Goal: Task Accomplishment & Management: Complete application form

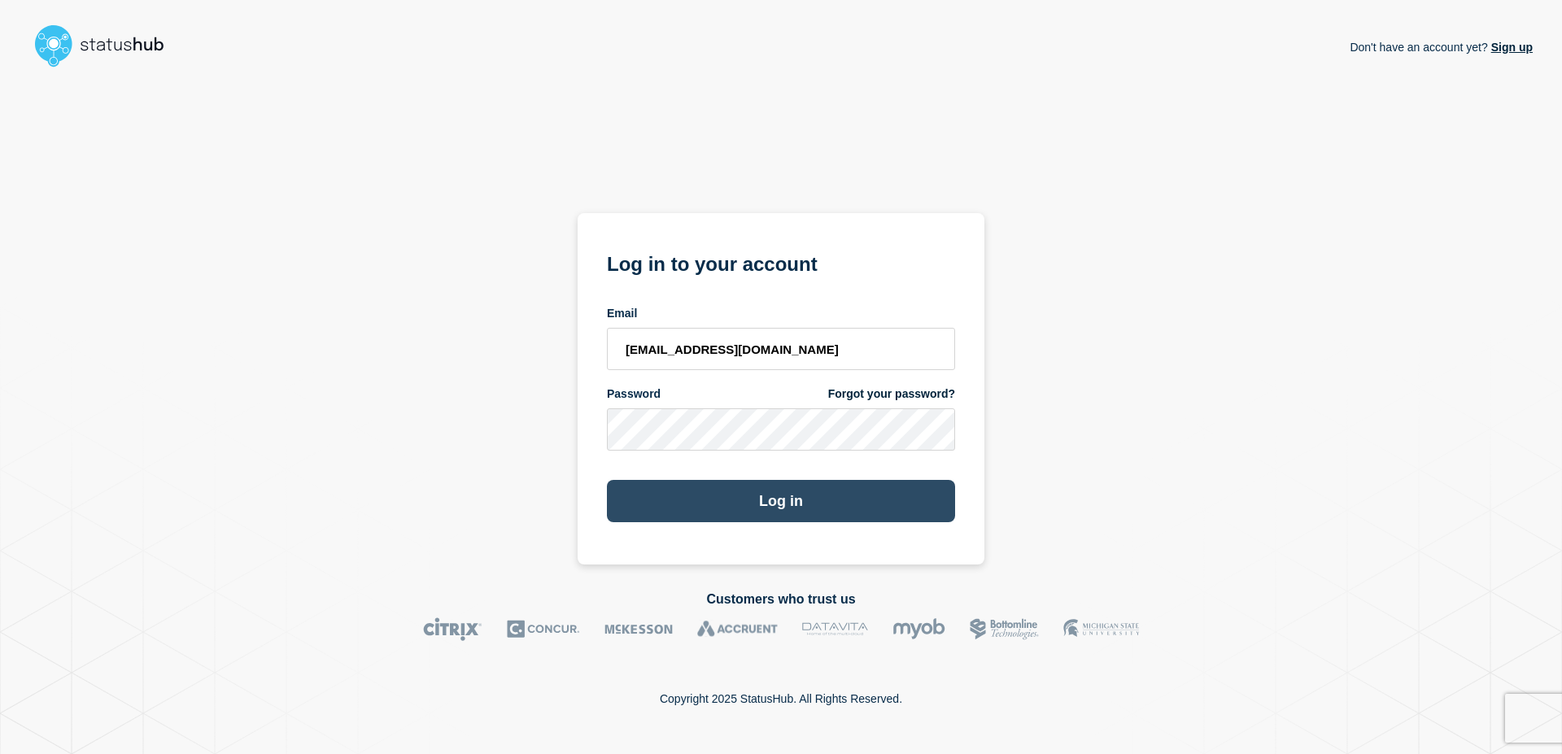
click at [776, 519] on button "Log in" at bounding box center [781, 501] width 348 height 42
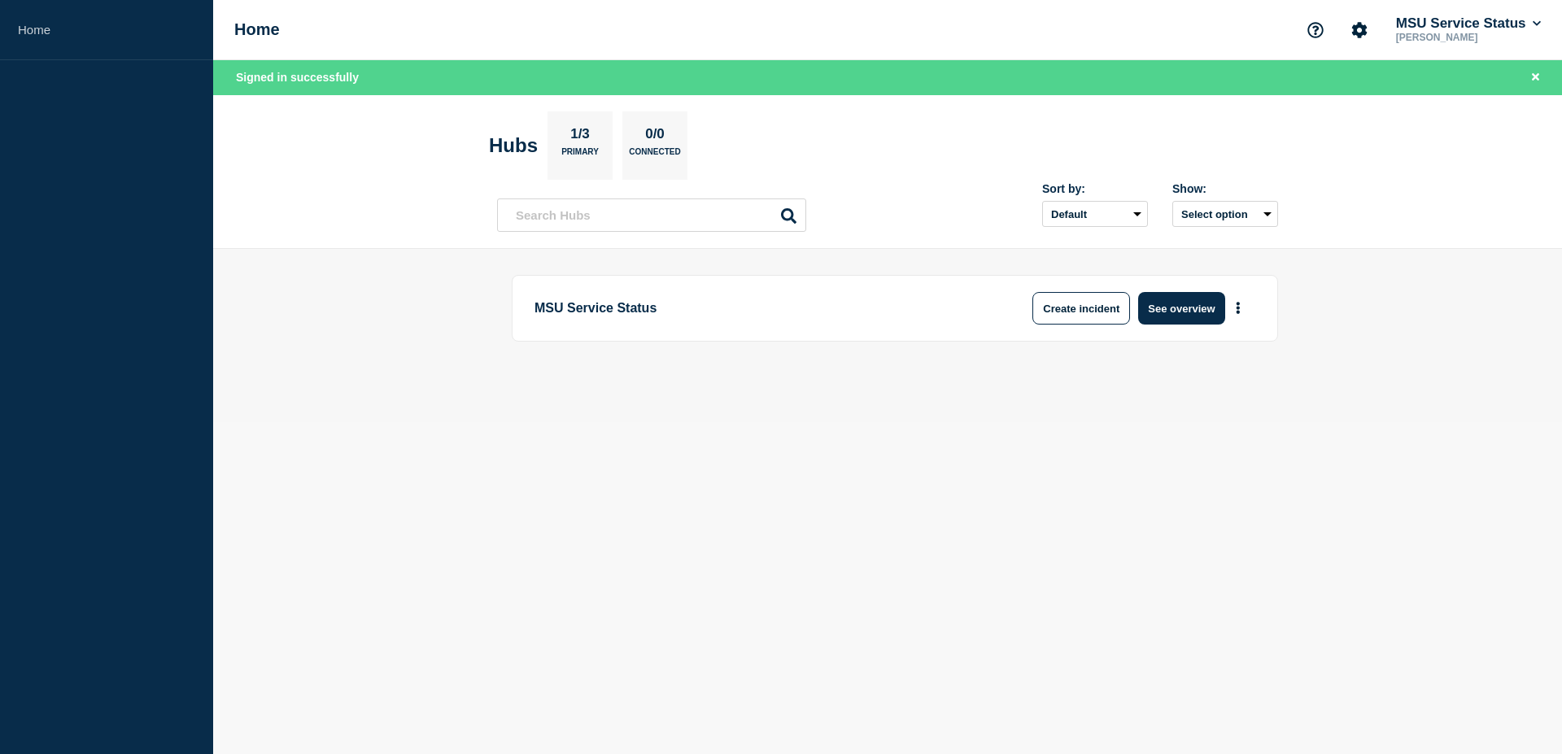
click at [865, 222] on div "Sort by: Default Last added Last updated Most active A-Z Show: Select option" at bounding box center [887, 209] width 781 height 48
drag, startPoint x: 1383, startPoint y: 323, endPoint x: 1307, endPoint y: 313, distance: 77.1
click at [1381, 323] on main "MSU Service Status 37 2 0 Create incident See overview" at bounding box center [887, 335] width 1349 height 173
click at [1218, 298] on button "See overview" at bounding box center [1181, 308] width 86 height 33
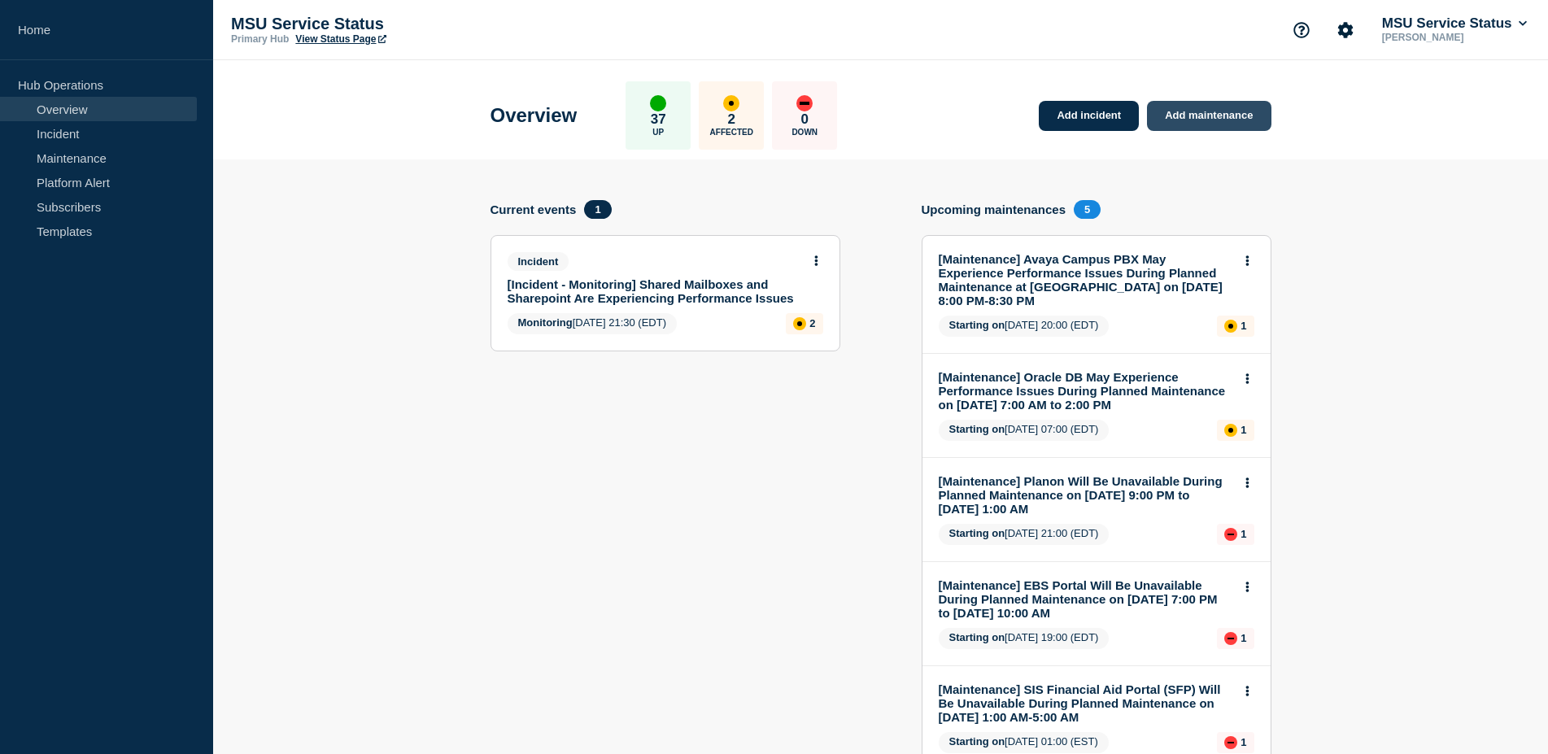
click at [1241, 120] on link "Add maintenance" at bounding box center [1209, 116] width 124 height 30
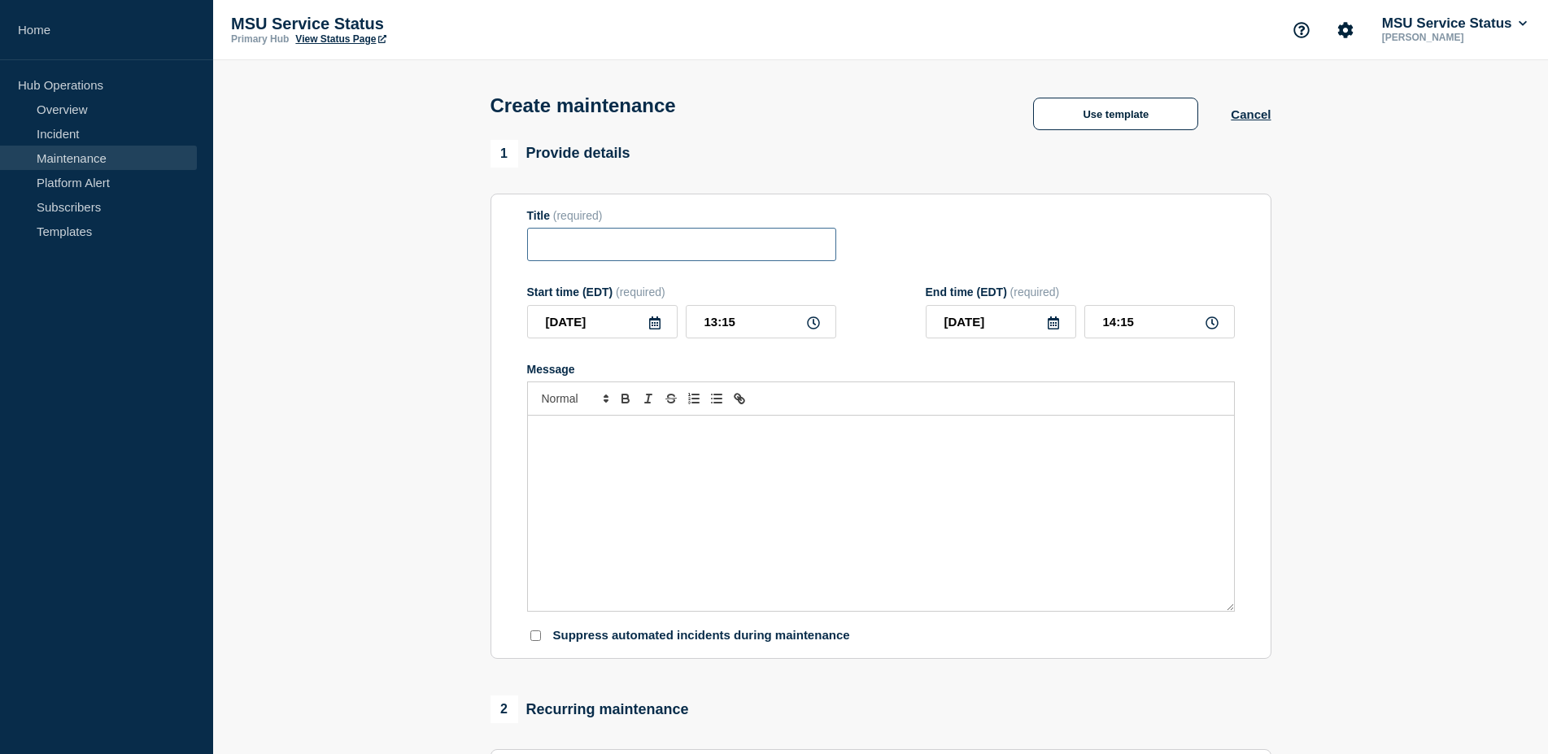
drag, startPoint x: 631, startPoint y: 265, endPoint x: 639, endPoint y: 249, distance: 17.8
click at [633, 259] on input "Title" at bounding box center [681, 244] width 309 height 33
paste input "[Maintenance] Managed Services May Be Briefly unavailable During Planned Mainte…"
click at [825, 253] on input "[Maintenance] Managed Services May Be Briefly unavailable During Planned Mainte…" at bounding box center [681, 244] width 309 height 33
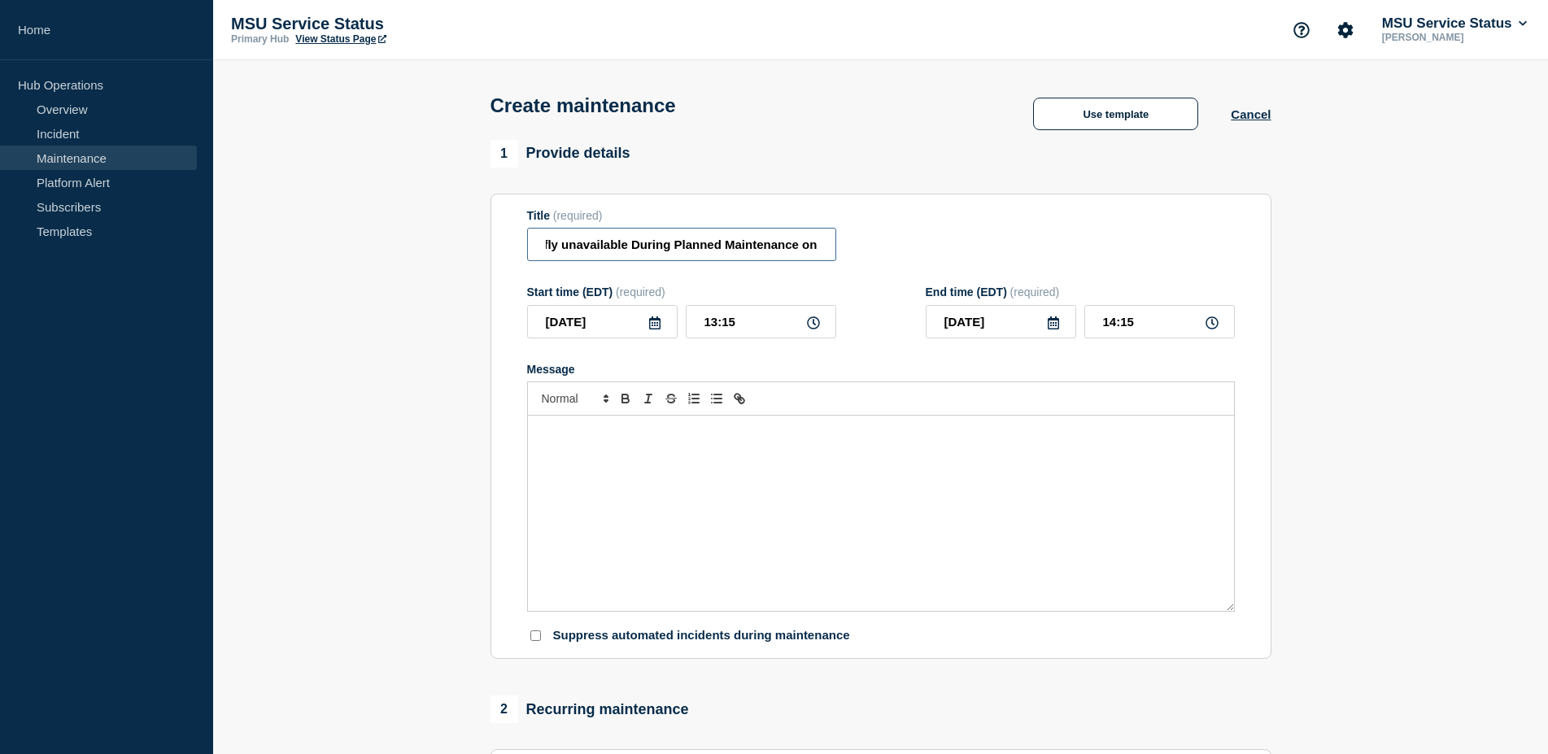
paste input "[DATE] 5:00 PM to [DATE] 1:00 AM"
type input "[Maintenance] Managed Services May Be Briefly unavailable During Planned Mainte…"
click at [631, 338] on input "[DATE]" at bounding box center [602, 321] width 151 height 33
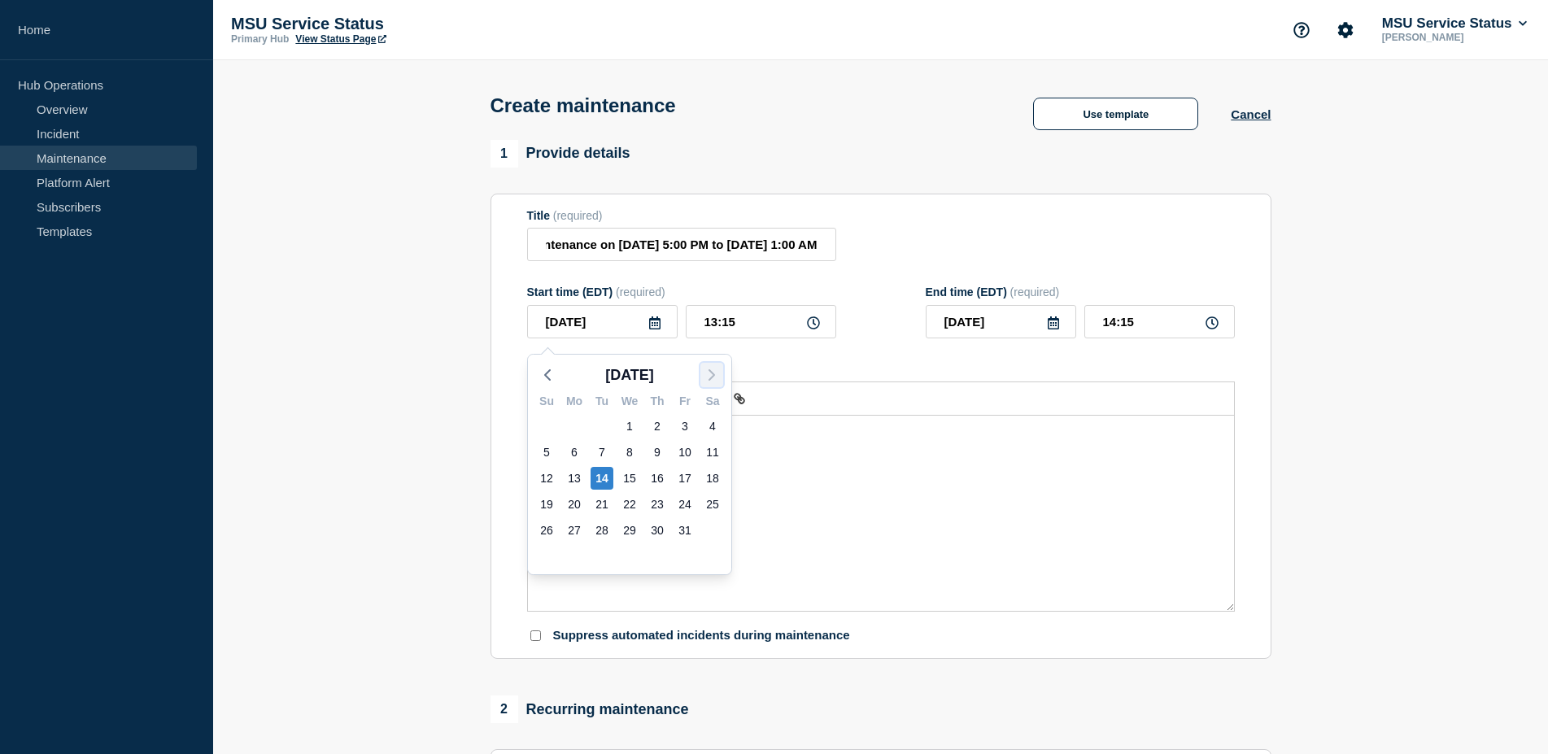
click at [721, 373] on icon "button" at bounding box center [712, 375] width 20 height 20
click at [624, 448] on div "5" at bounding box center [629, 452] width 23 height 23
type input "[DATE]"
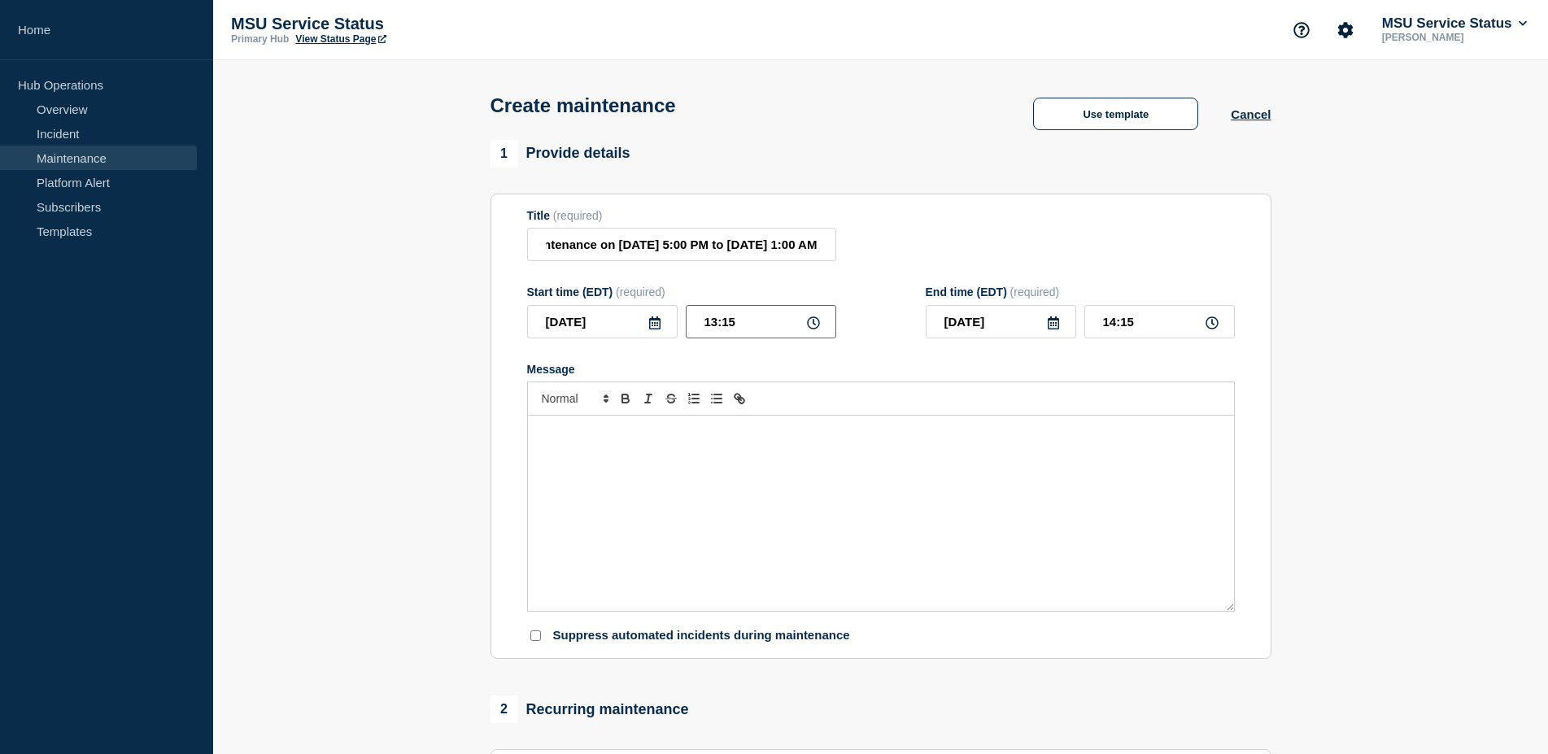
drag, startPoint x: 754, startPoint y: 331, endPoint x: 705, endPoint y: 320, distance: 50.1
click at [686, 325] on input "13:15" at bounding box center [761, 321] width 151 height 33
type input "17:00"
type input "18:00"
click at [1054, 329] on icon at bounding box center [1053, 323] width 13 height 13
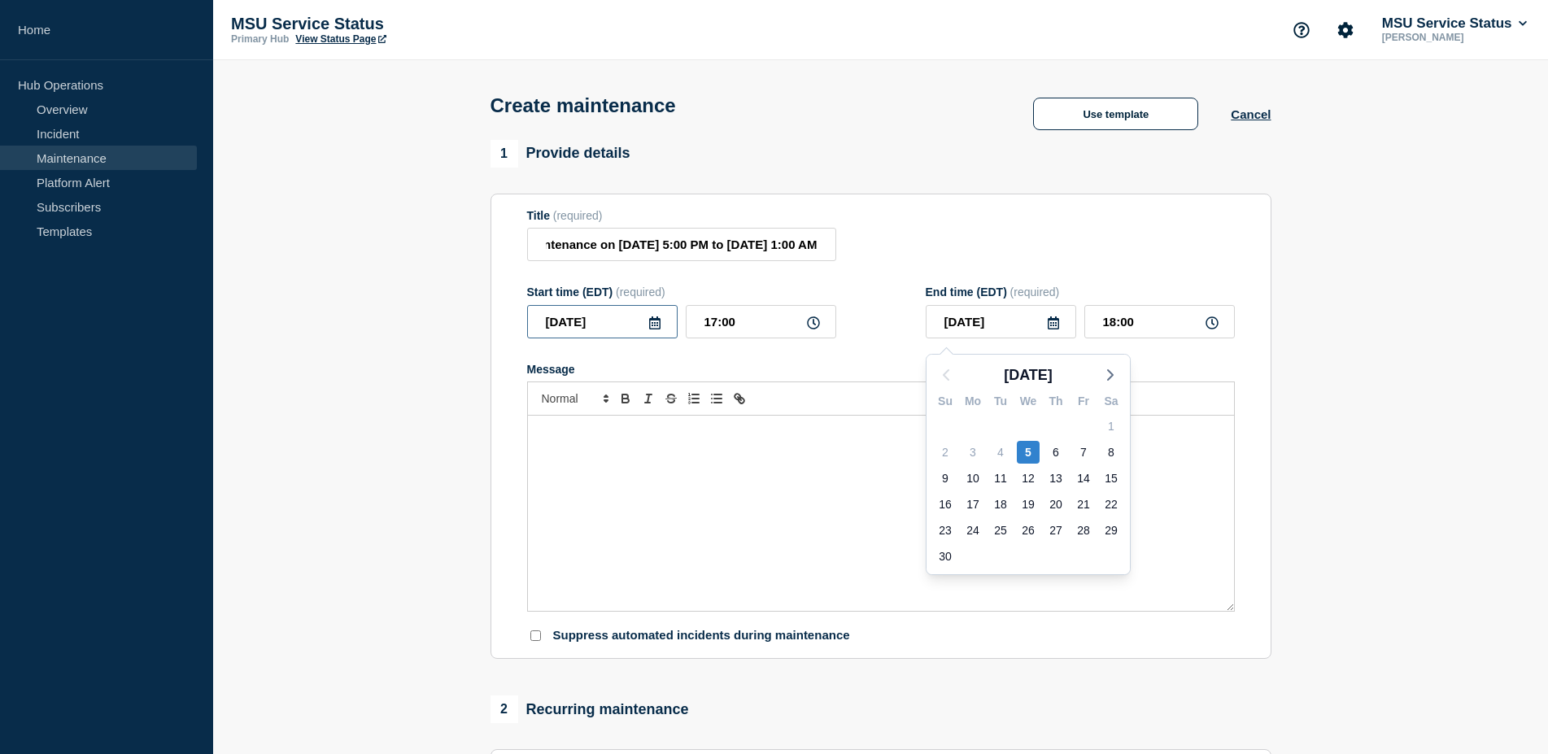
click at [624, 335] on input "[DATE]" at bounding box center [602, 321] width 151 height 33
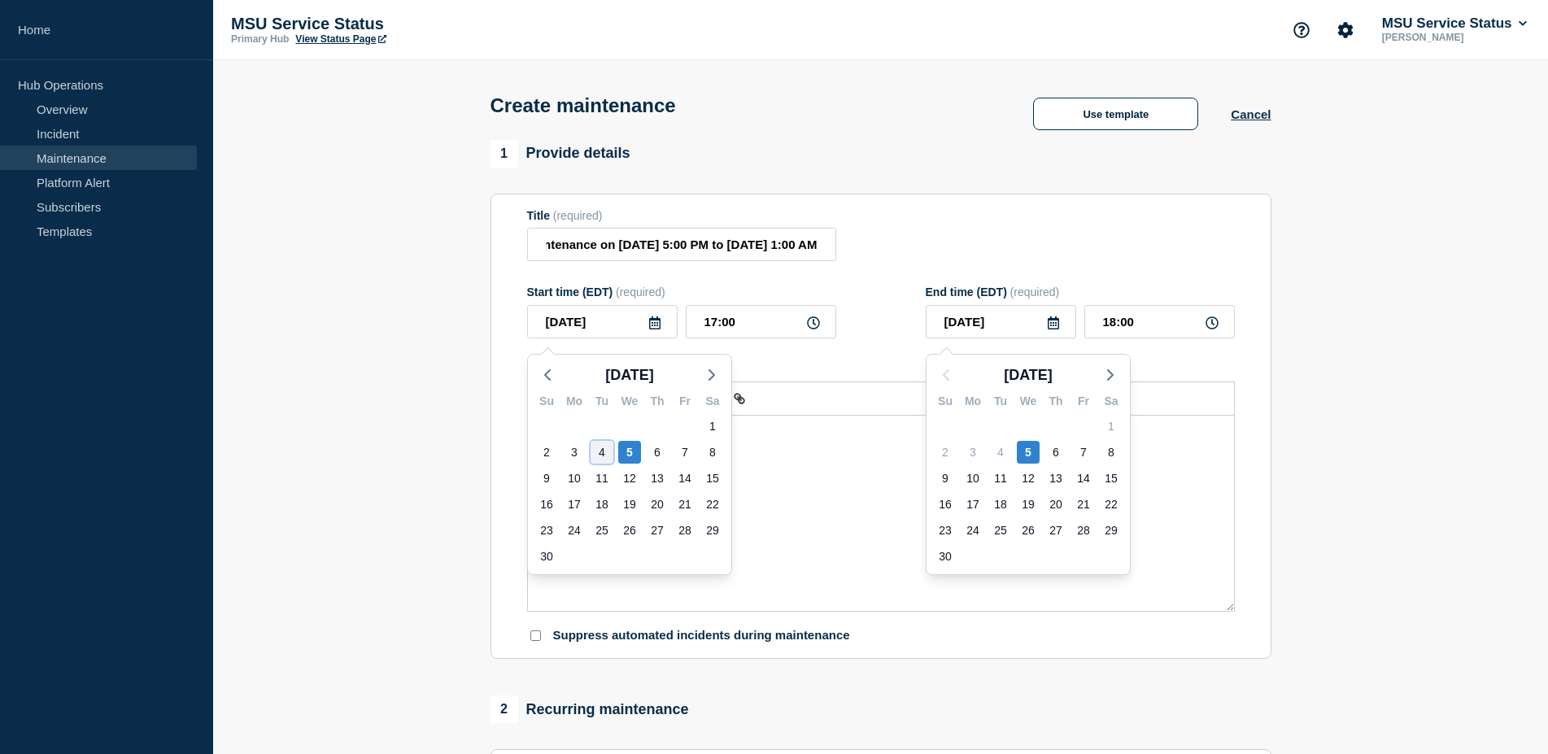
click at [602, 456] on div "4" at bounding box center [602, 452] width 23 height 23
type input "[DATE]"
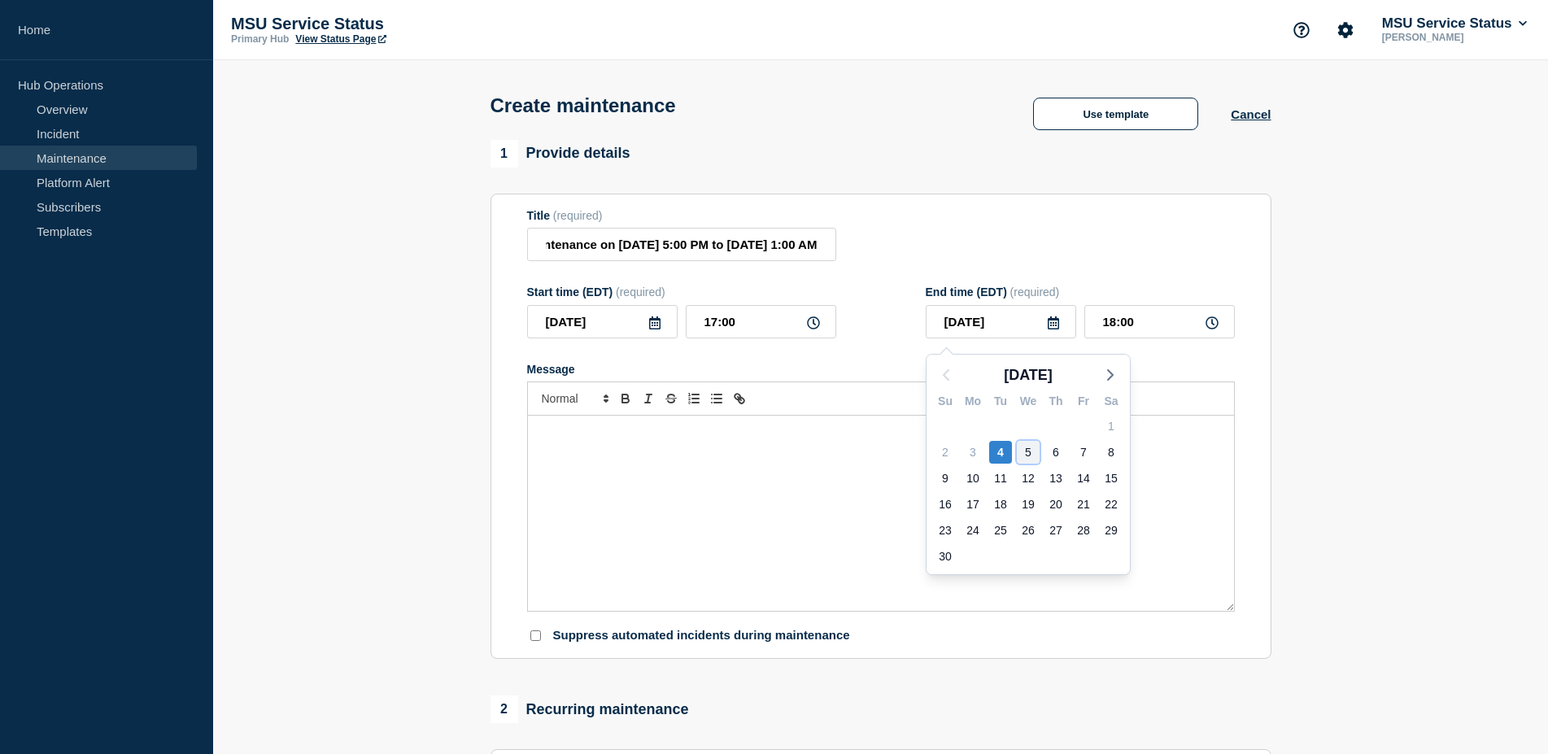
click at [1023, 454] on div "5" at bounding box center [1028, 452] width 23 height 23
type input "[DATE]"
drag, startPoint x: 1150, startPoint y: 332, endPoint x: 1019, endPoint y: 327, distance: 130.3
click at [1085, 321] on input "18:00" at bounding box center [1160, 321] width 151 height 33
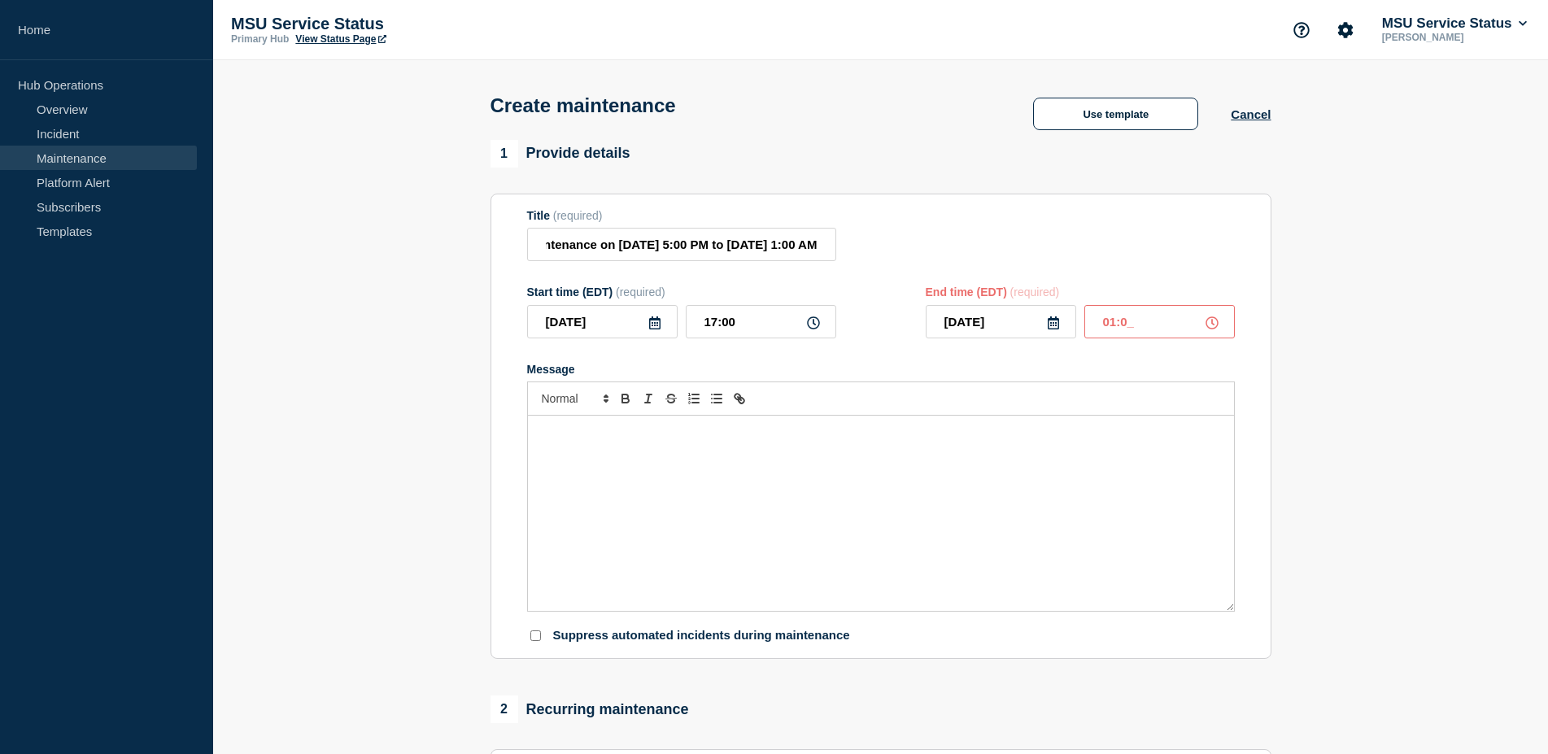
type input "01:00"
click at [760, 487] on div "Message" at bounding box center [881, 513] width 706 height 195
drag, startPoint x: 937, startPoint y: 465, endPoint x: 964, endPoint y: 469, distance: 27.0
click at [938, 465] on div "From [DATE] 5:00 PM until [DATE] 1:00 AM" at bounding box center [881, 513] width 706 height 195
click at [1050, 440] on p "From [DATE] 5:00 PM until [DATE] 1:00 AM" at bounding box center [881, 433] width 682 height 15
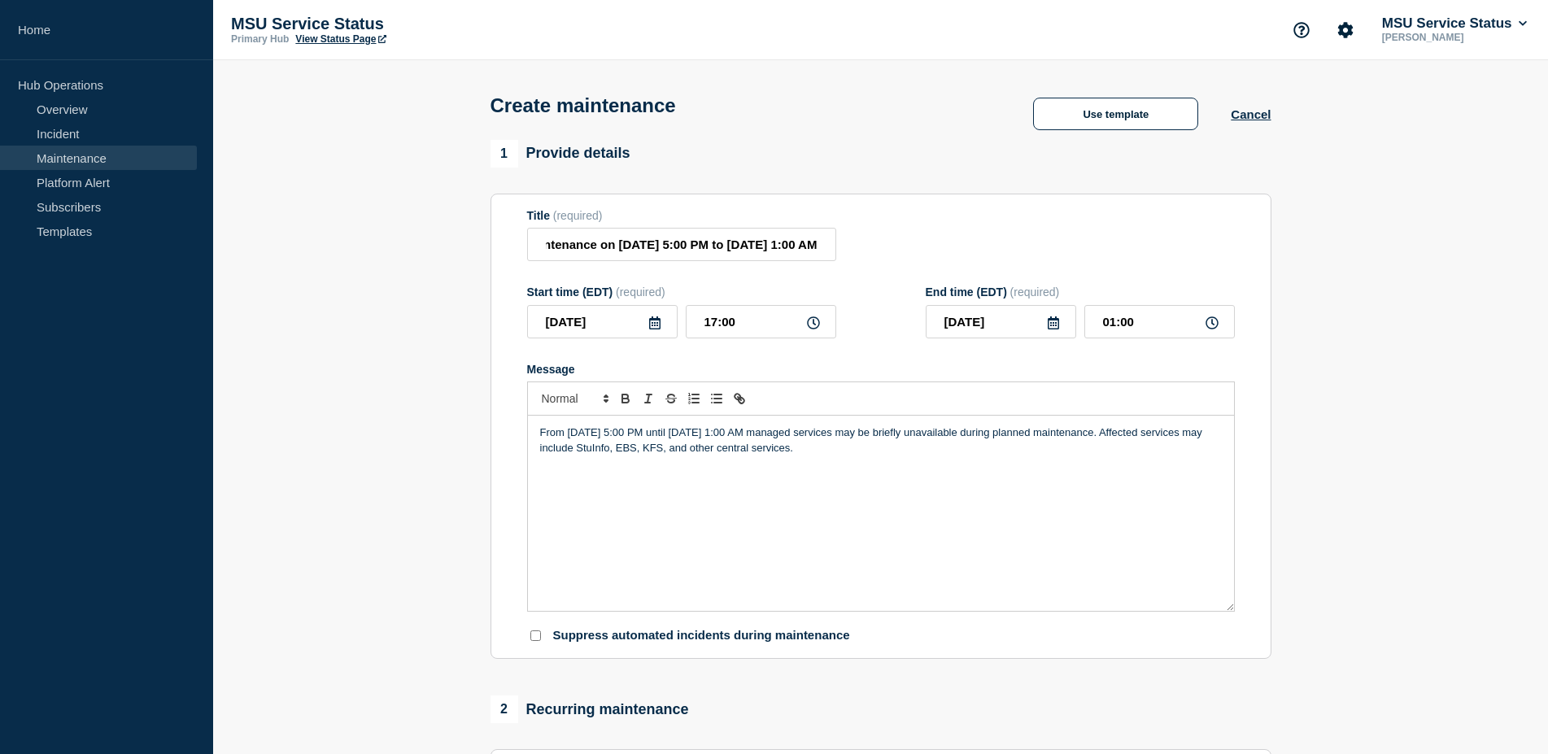
click at [1129, 498] on div "From [DATE] 5:00 PM until [DATE] 1:00 AM managed services may be briefly unavai…" at bounding box center [881, 513] width 706 height 195
click at [976, 434] on div "From [DATE] 5:00 PM until [DATE] 1:00 AM managed services may be briefly unavai…" at bounding box center [881, 513] width 706 height 195
click at [978, 435] on p "From [DATE] 5:00 PM until [DATE] 1:00 AM managed services may be briefly unavai…" at bounding box center [881, 441] width 682 height 30
click at [1111, 456] on p "From [DATE] 5:00 PM until [DATE] 1:00 AM, managed services may be briefly unava…" at bounding box center [881, 441] width 682 height 30
click at [646, 251] on input "[Maintenance] Managed Services May Be Briefly unavailable During Planned Mainte…" at bounding box center [681, 244] width 309 height 33
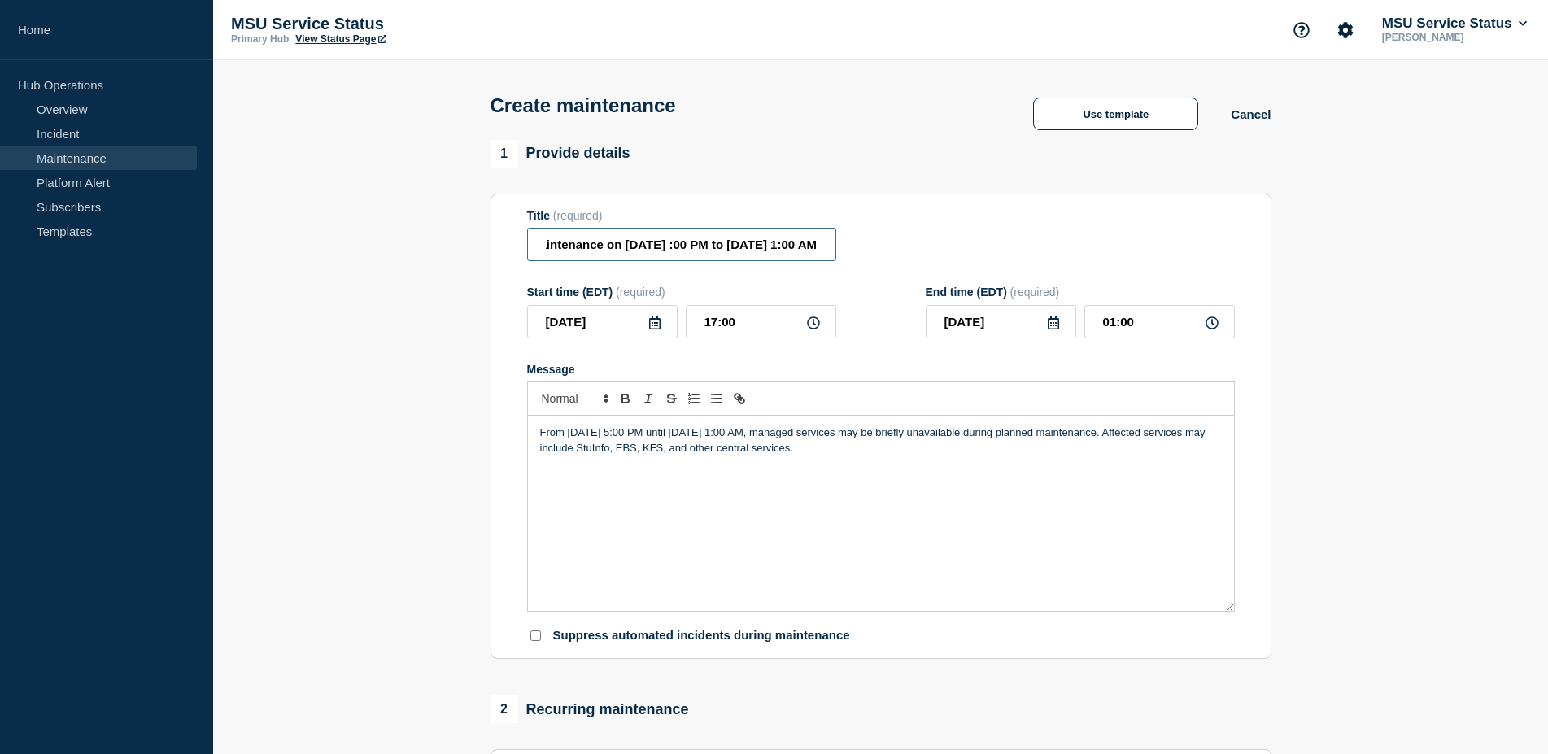
scroll to position [0, 505]
type input "[Maintenance] Managed Services May Be Briefly unavailable During Planned Mainte…"
click at [713, 330] on input "17:00" at bounding box center [761, 321] width 151 height 33
click at [718, 330] on input "17:00" at bounding box center [761, 321] width 151 height 33
type input "19:00"
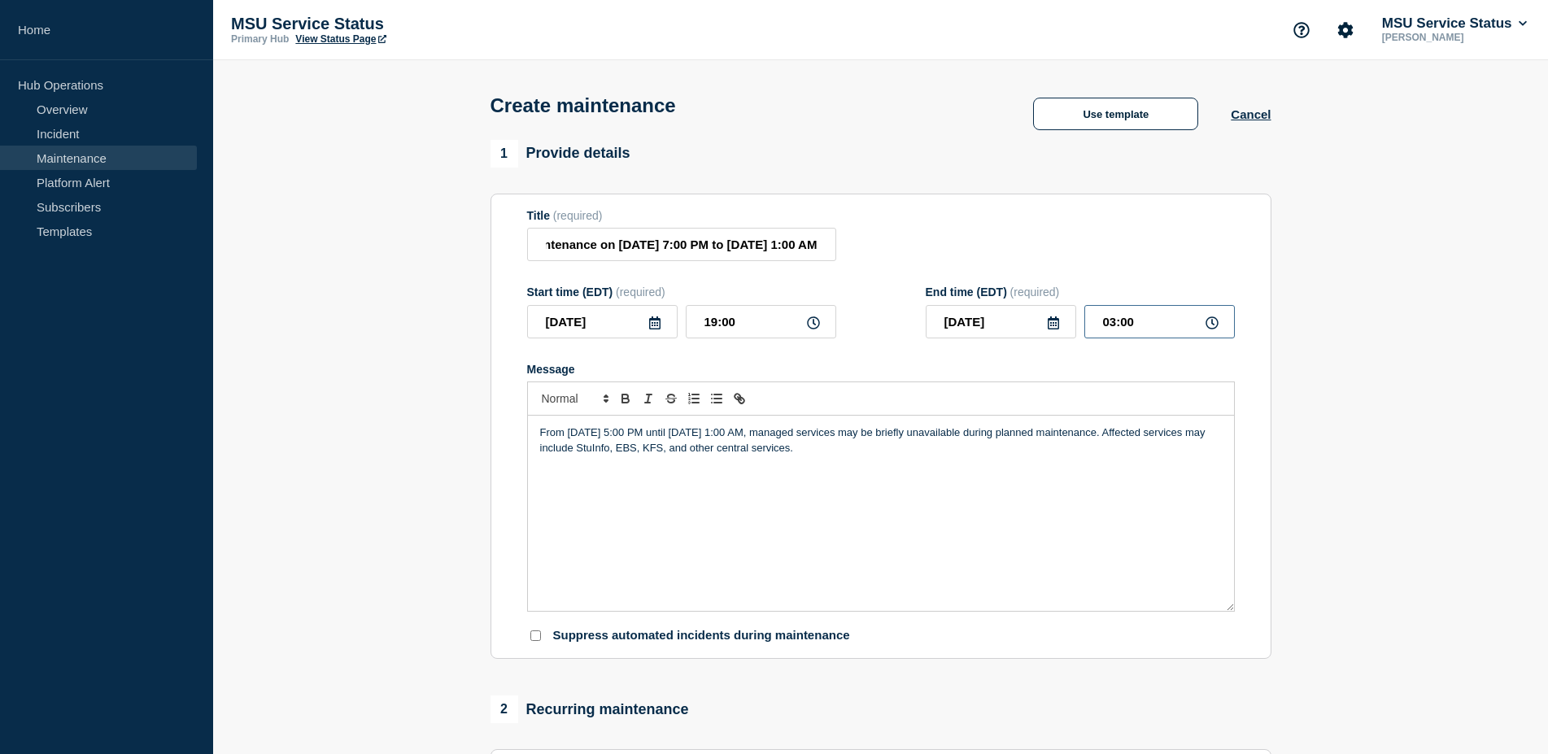
drag, startPoint x: 1157, startPoint y: 337, endPoint x: 1059, endPoint y: 321, distance: 98.9
click at [1085, 321] on input "03:00" at bounding box center [1160, 321] width 151 height 33
type input "01:00"
click at [983, 247] on div "Title (required) [Maintenance] Managed Services May Be Briefly unavailable Duri…" at bounding box center [881, 235] width 708 height 53
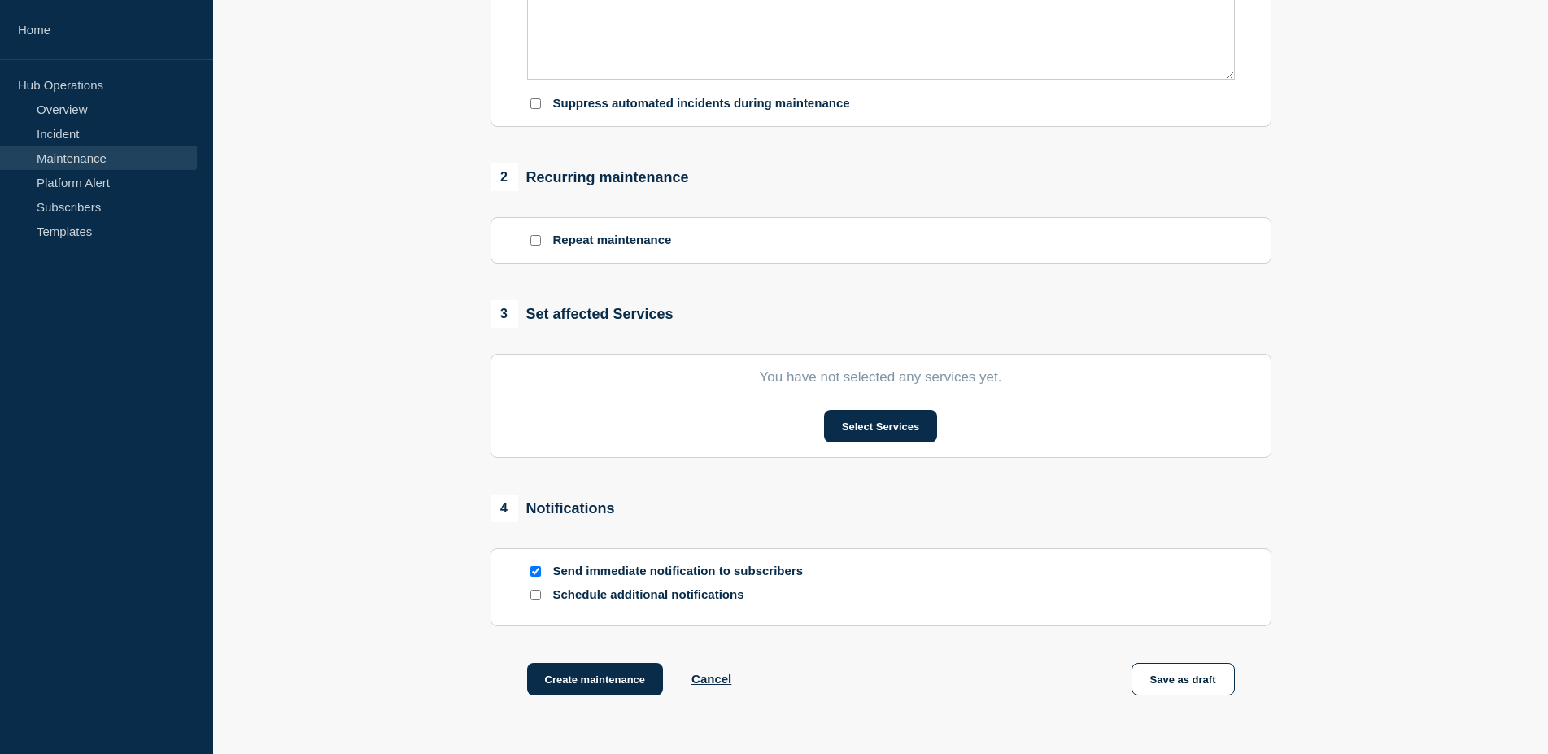
scroll to position [672, 0]
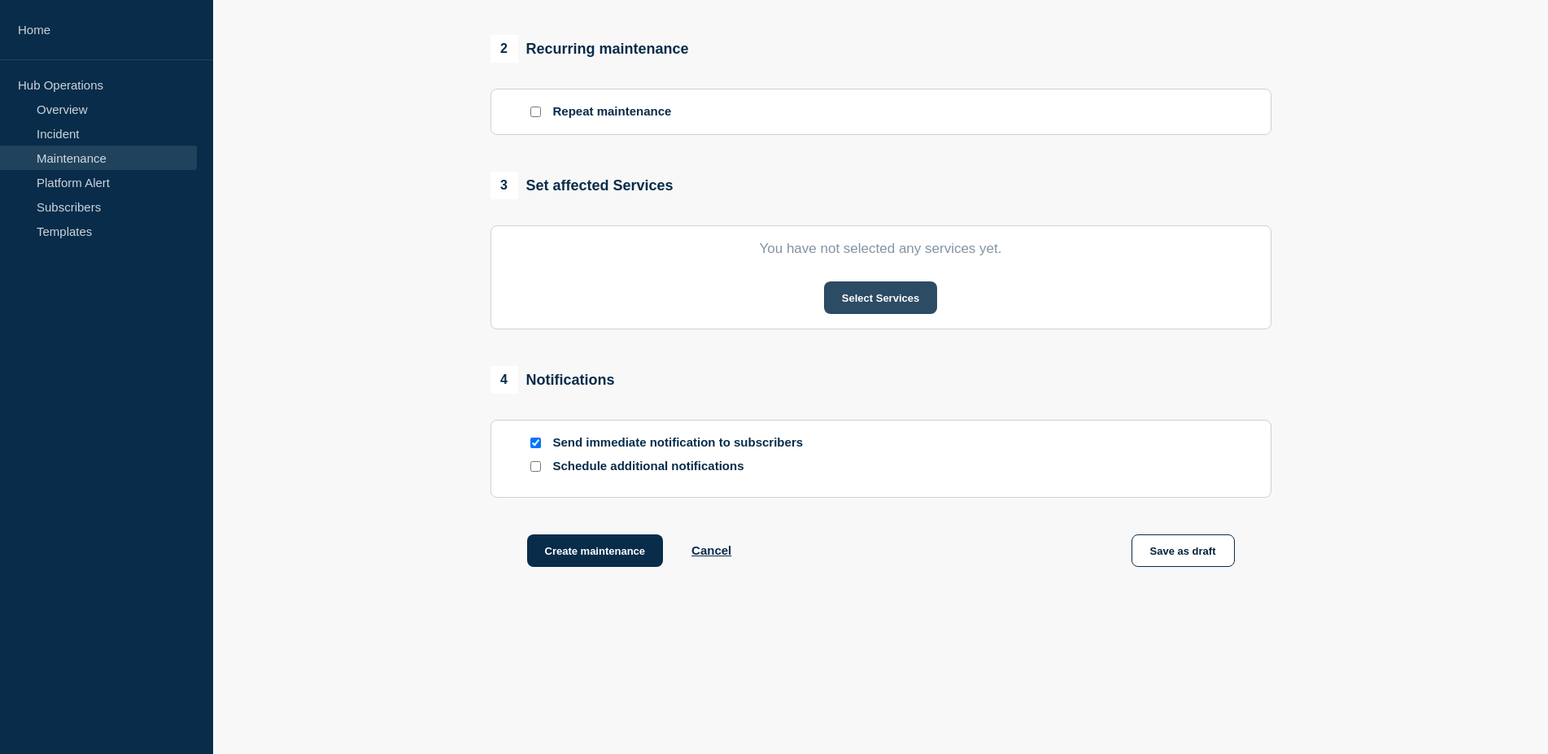
click at [902, 307] on button "Select Services" at bounding box center [880, 298] width 113 height 33
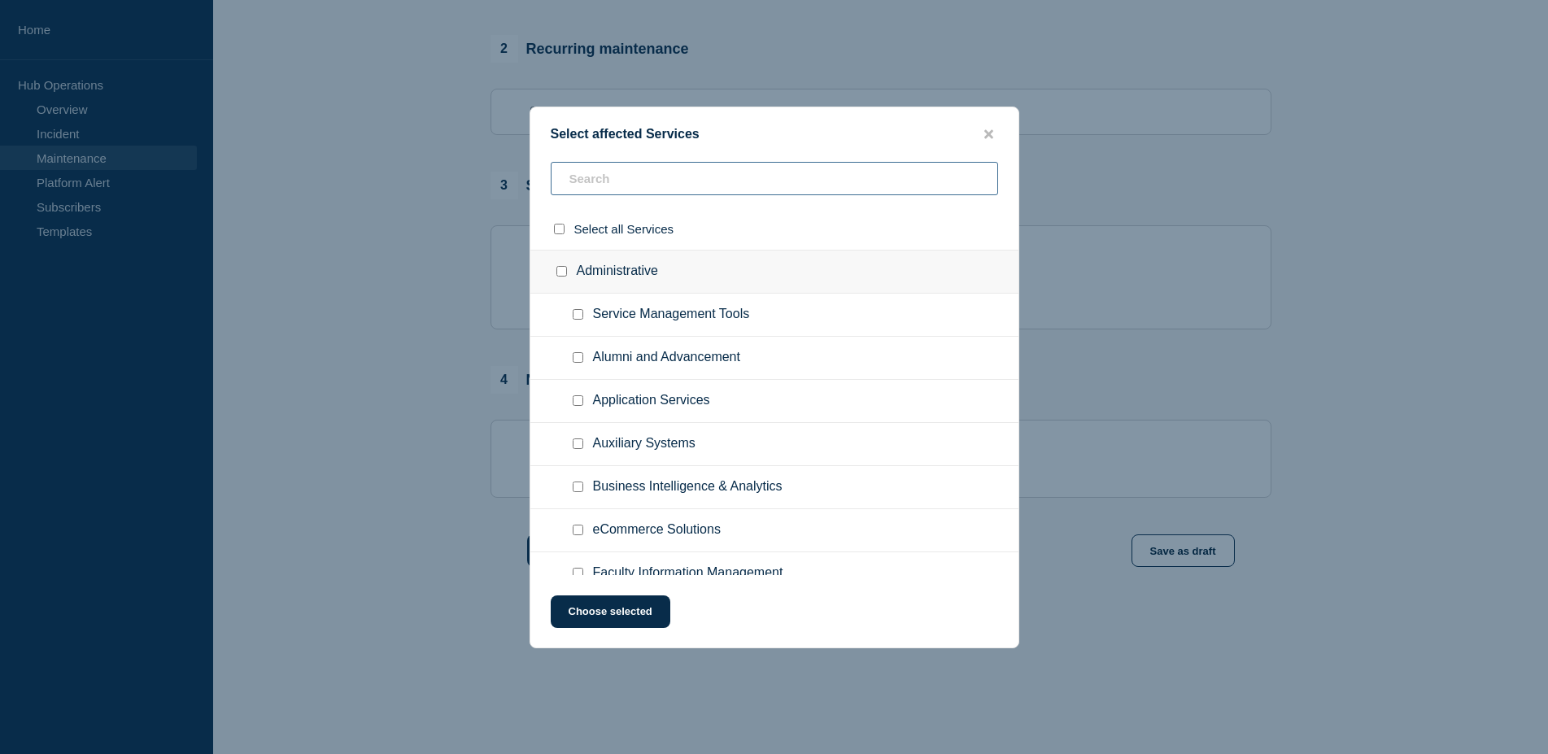
click at [762, 177] on input "text" at bounding box center [775, 178] width 448 height 33
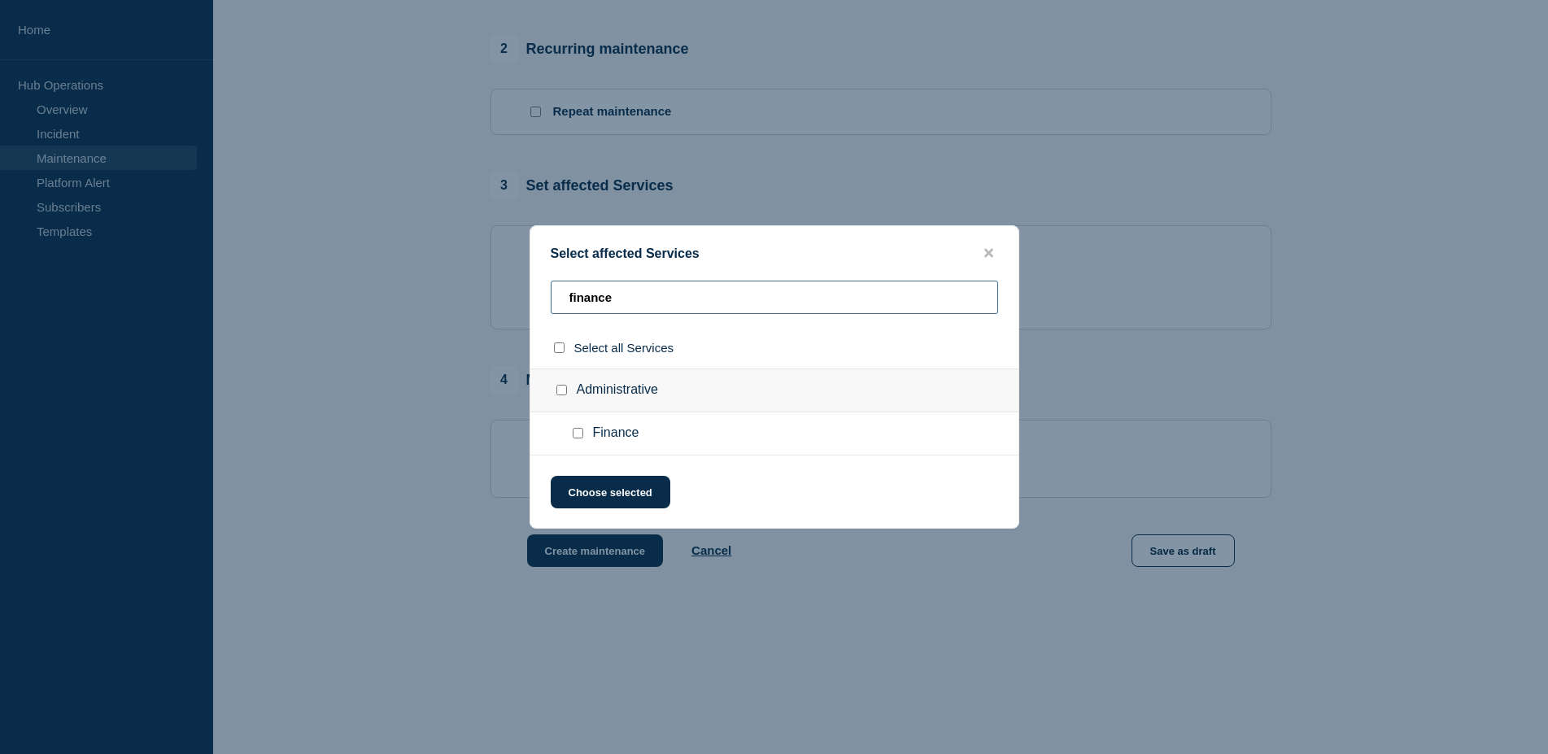
type input "finance"
click at [583, 436] on input "Finance checkbox" at bounding box center [578, 433] width 11 height 11
checkbox input "true"
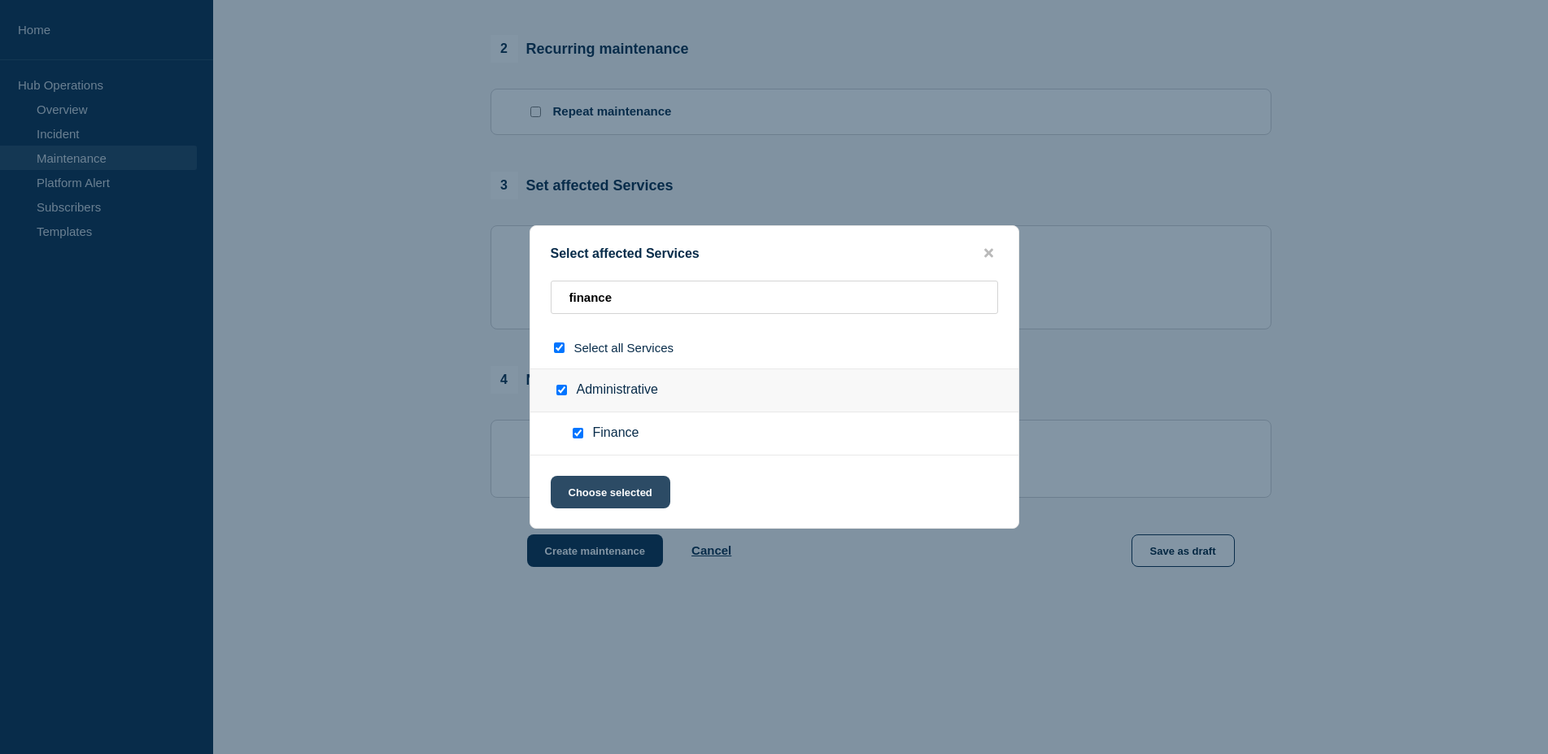
click at [596, 502] on button "Choose selected" at bounding box center [611, 492] width 120 height 33
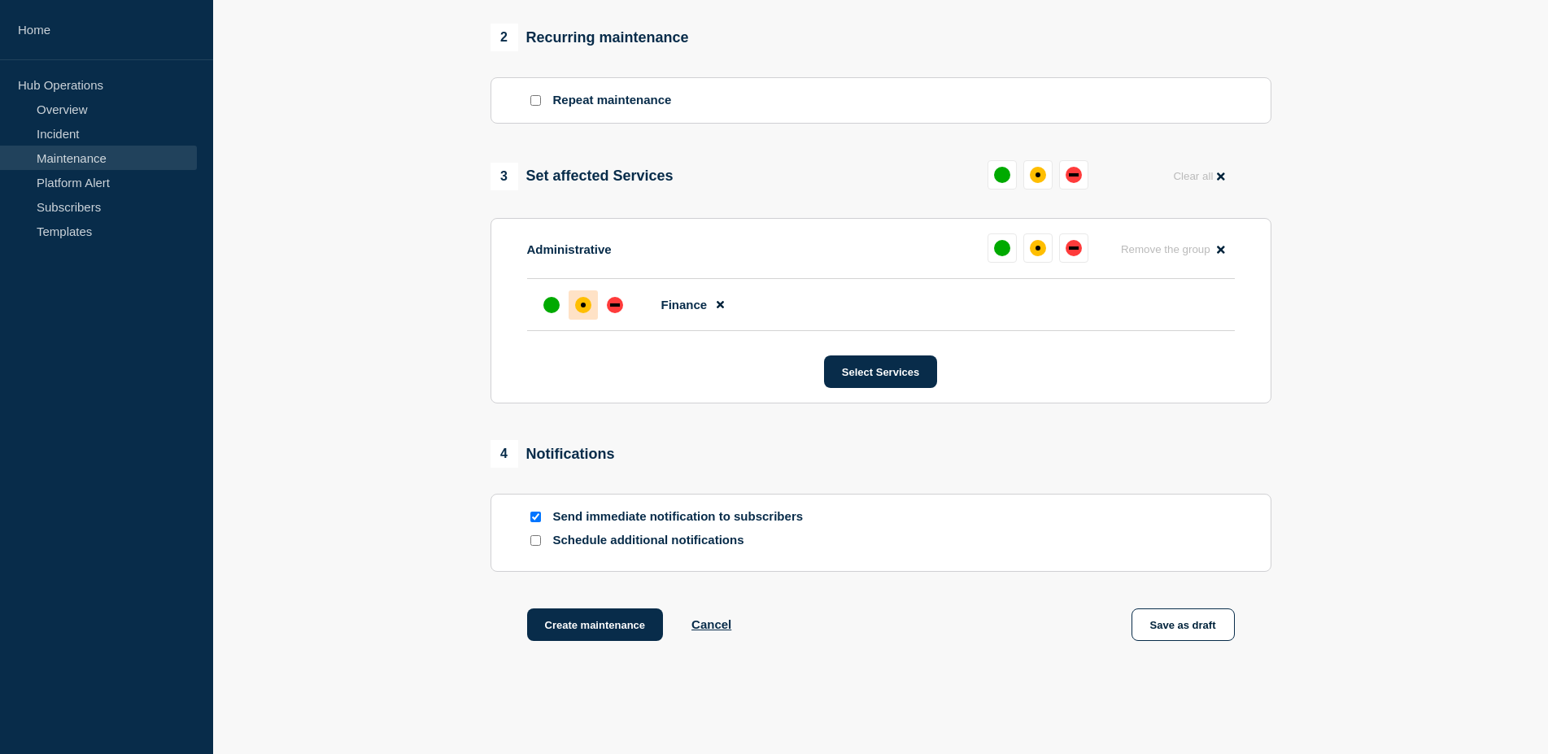
click at [581, 313] on div "affected" at bounding box center [583, 305] width 16 height 16
click at [865, 388] on button "Select Services" at bounding box center [880, 372] width 113 height 33
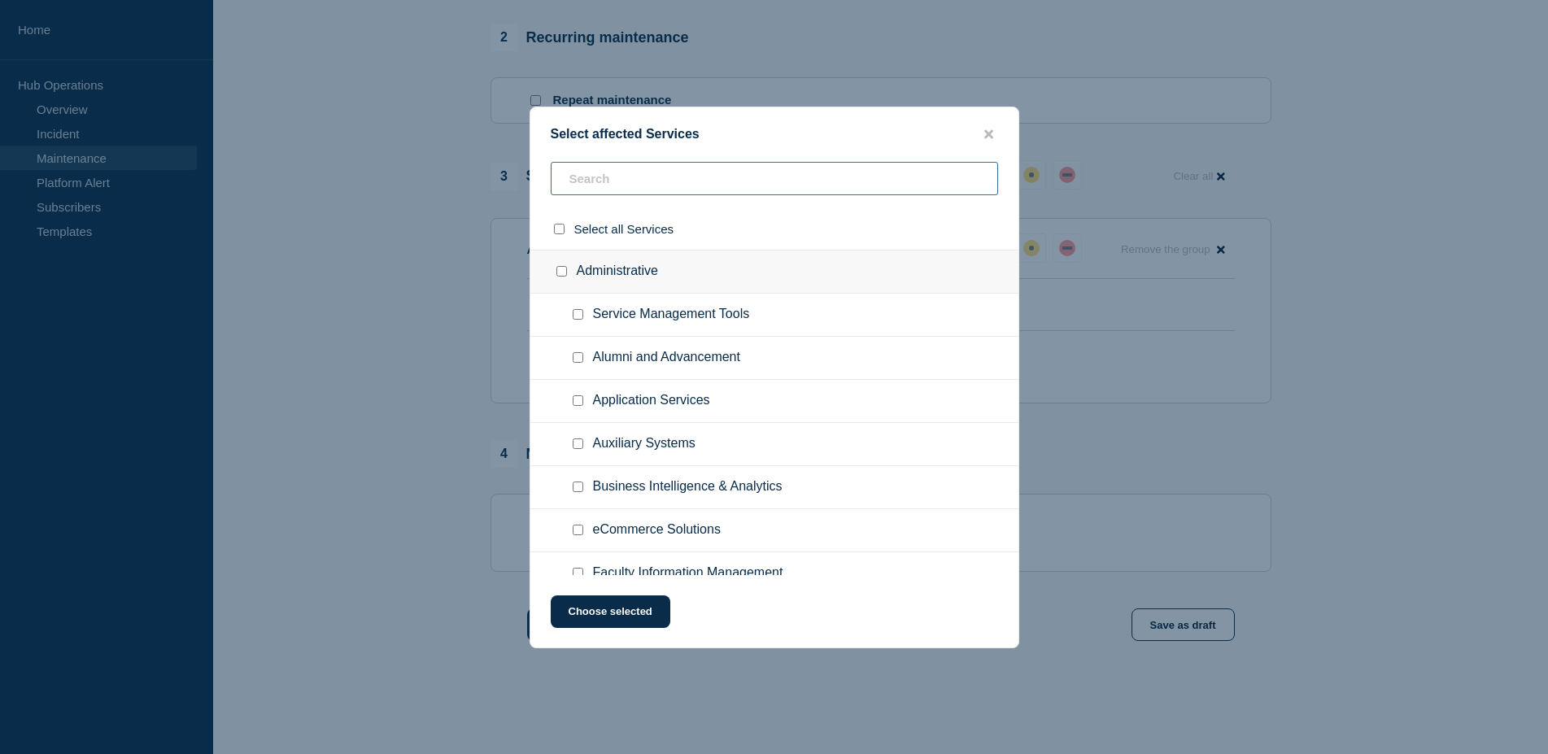
click at [739, 180] on input "text" at bounding box center [775, 178] width 448 height 33
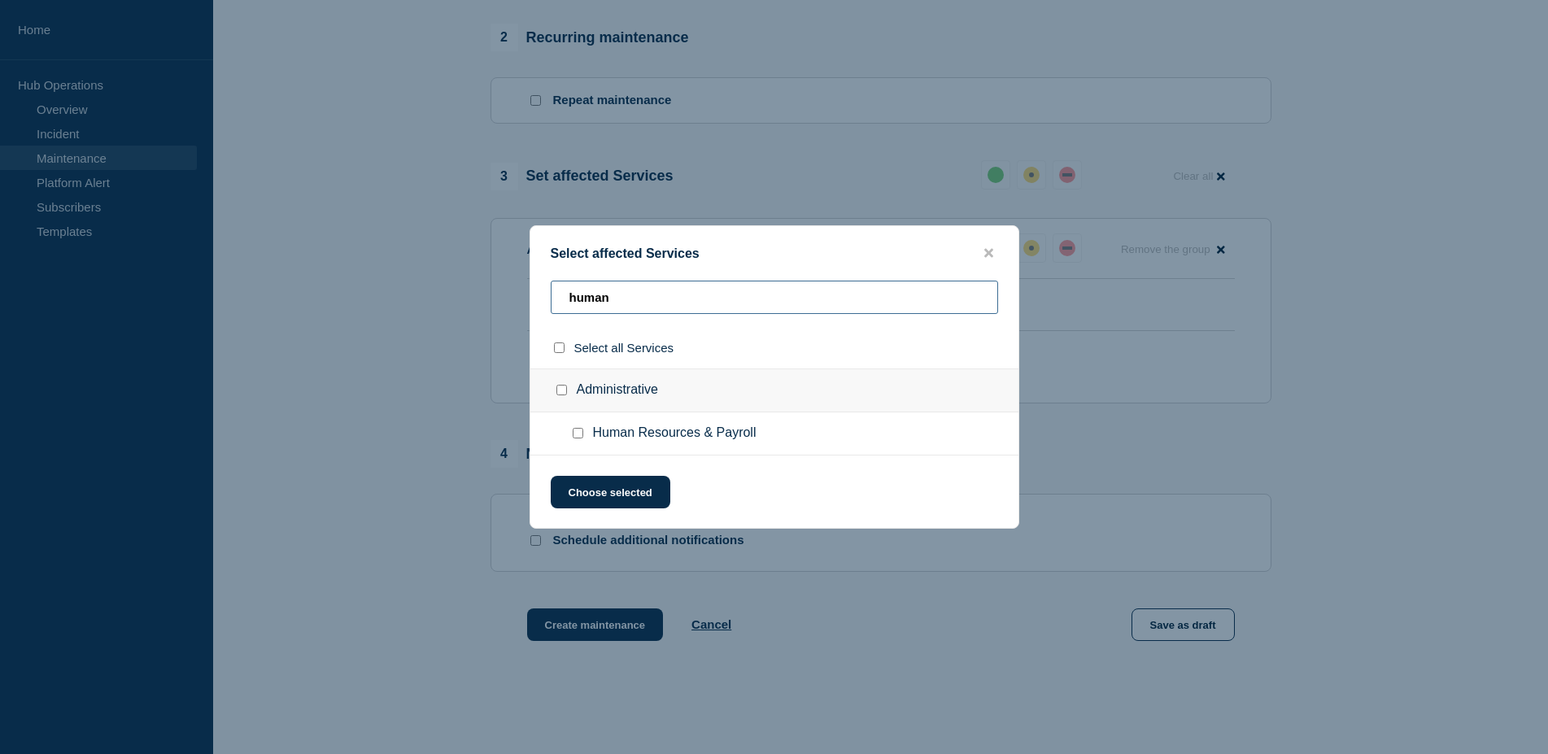
type input "human"
click at [577, 439] on input "Human Resources & Payroll checkbox" at bounding box center [578, 433] width 11 height 11
checkbox input "true"
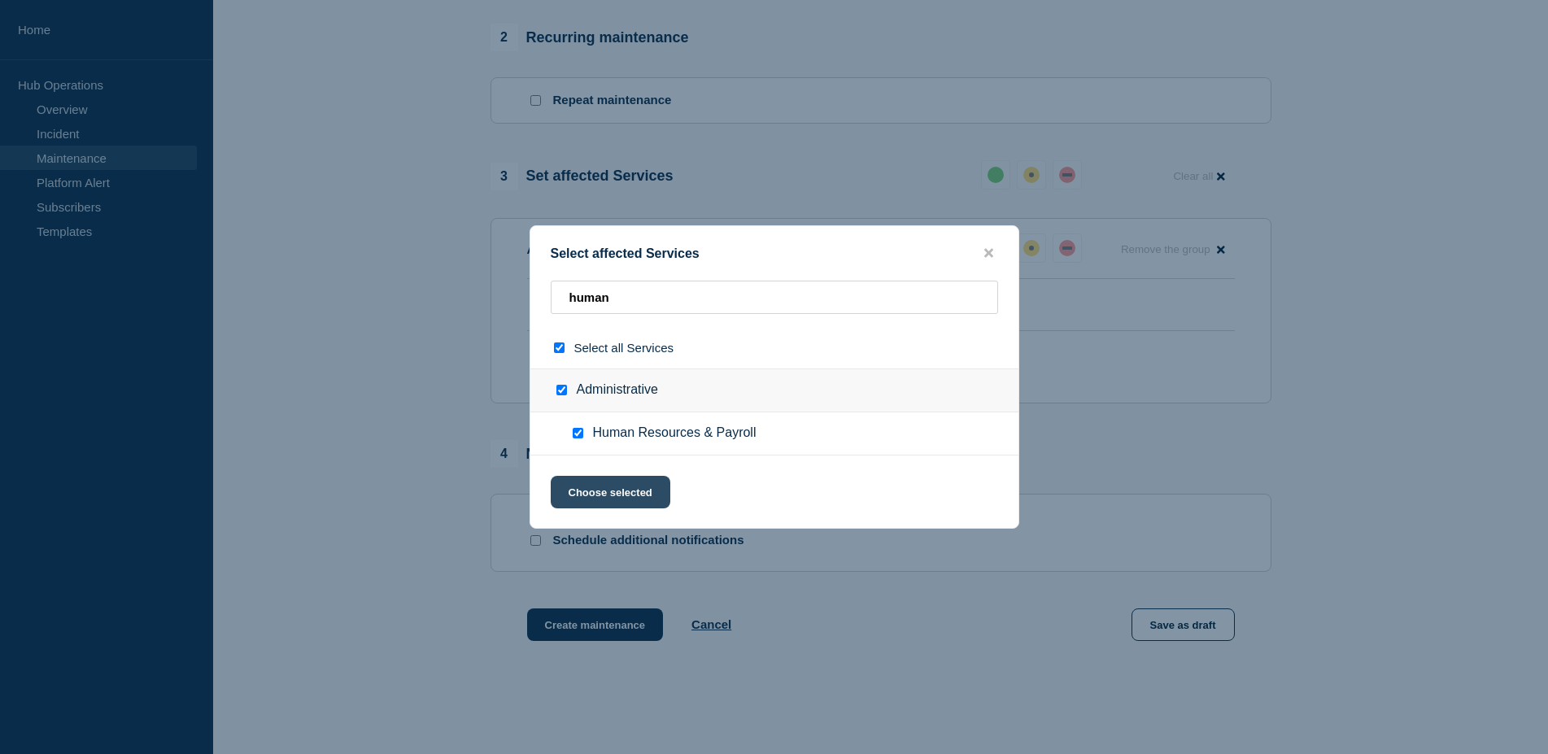
click at [591, 484] on button "Choose selected" at bounding box center [611, 492] width 120 height 33
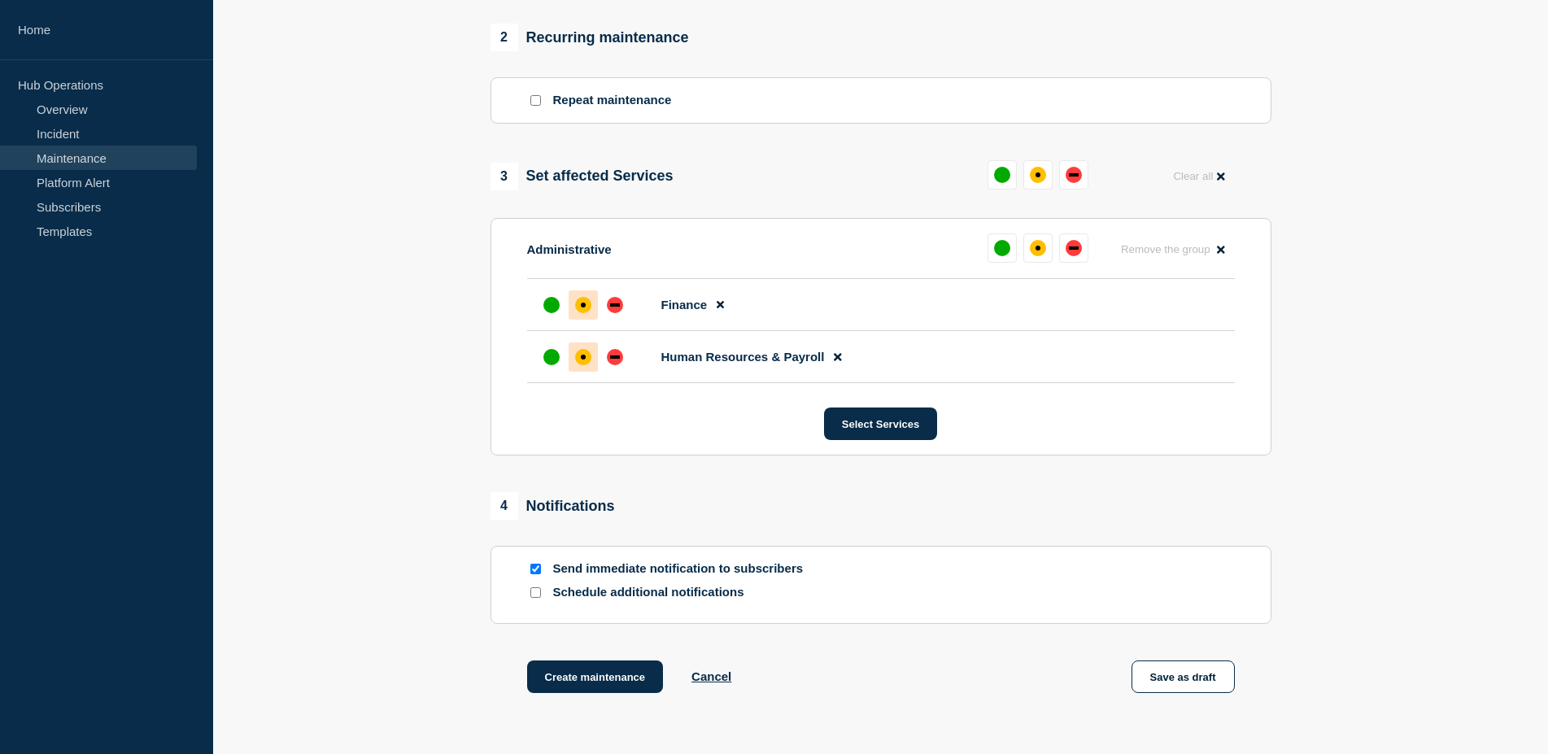
click at [587, 358] on div at bounding box center [583, 357] width 29 height 29
click at [888, 440] on button "Select Services" at bounding box center [880, 424] width 113 height 33
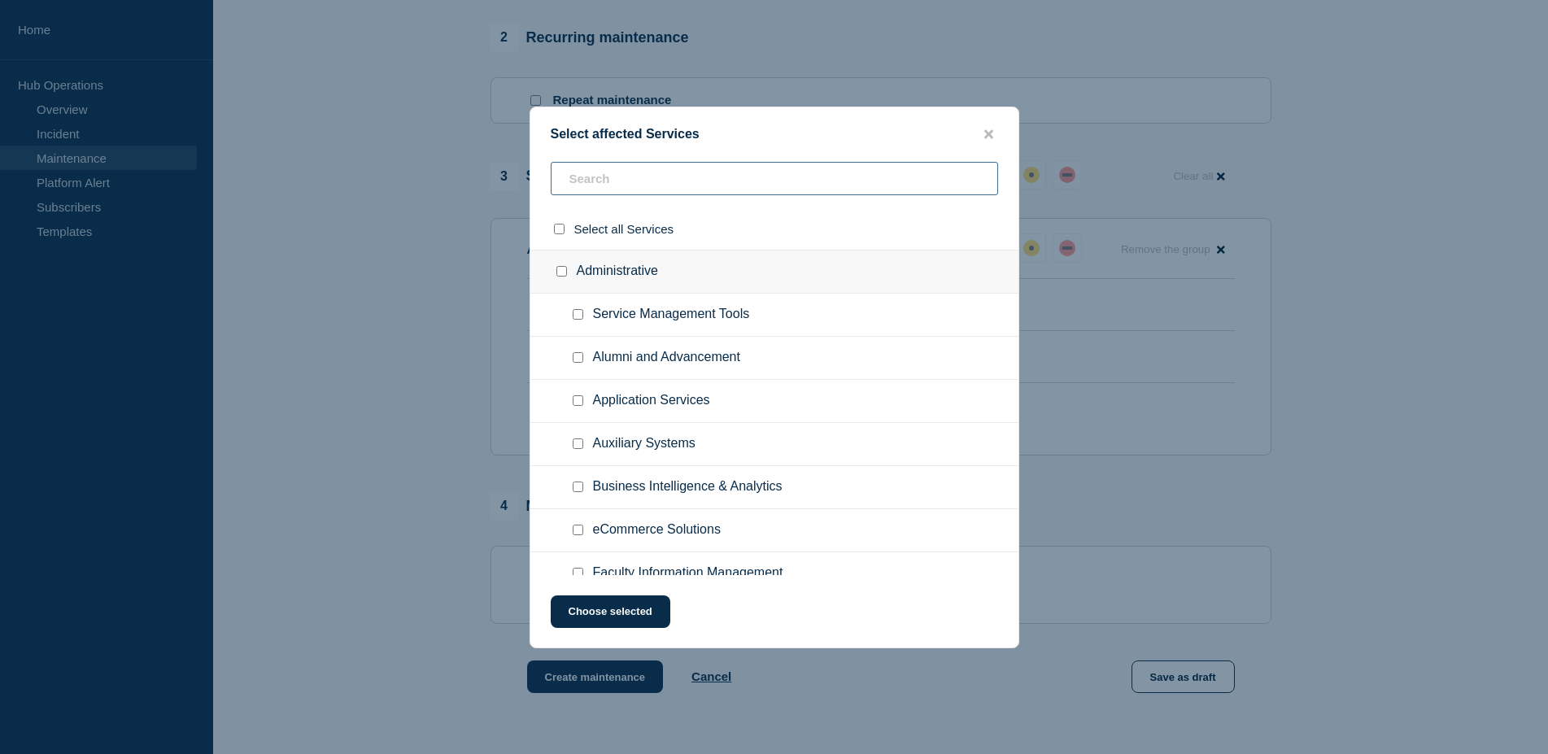
click at [718, 168] on input "text" at bounding box center [775, 178] width 448 height 33
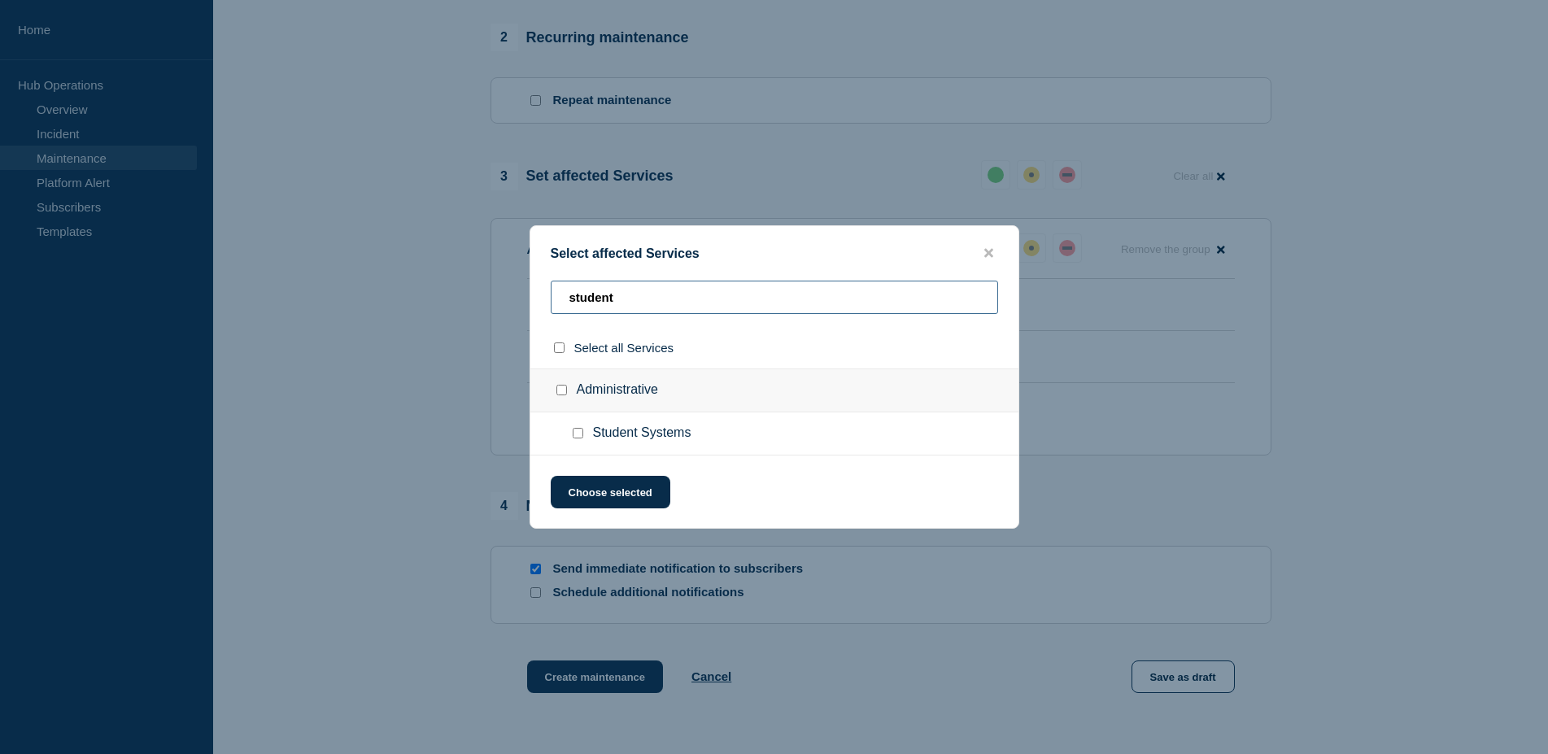
type input "student"
click at [577, 439] on input "Student Systems checkbox" at bounding box center [578, 433] width 11 height 11
checkbox input "true"
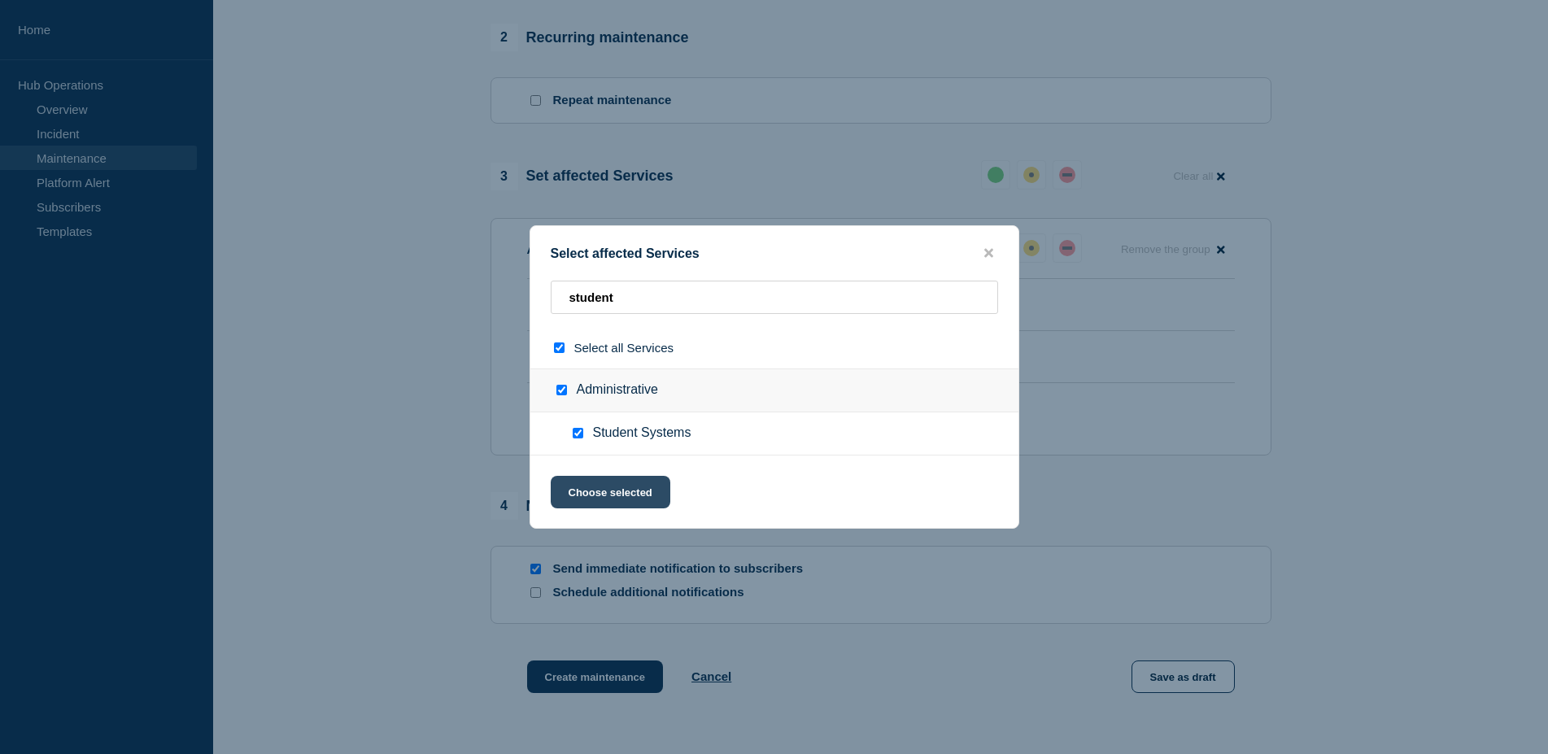
click at [593, 482] on button "Choose selected" at bounding box center [611, 492] width 120 height 33
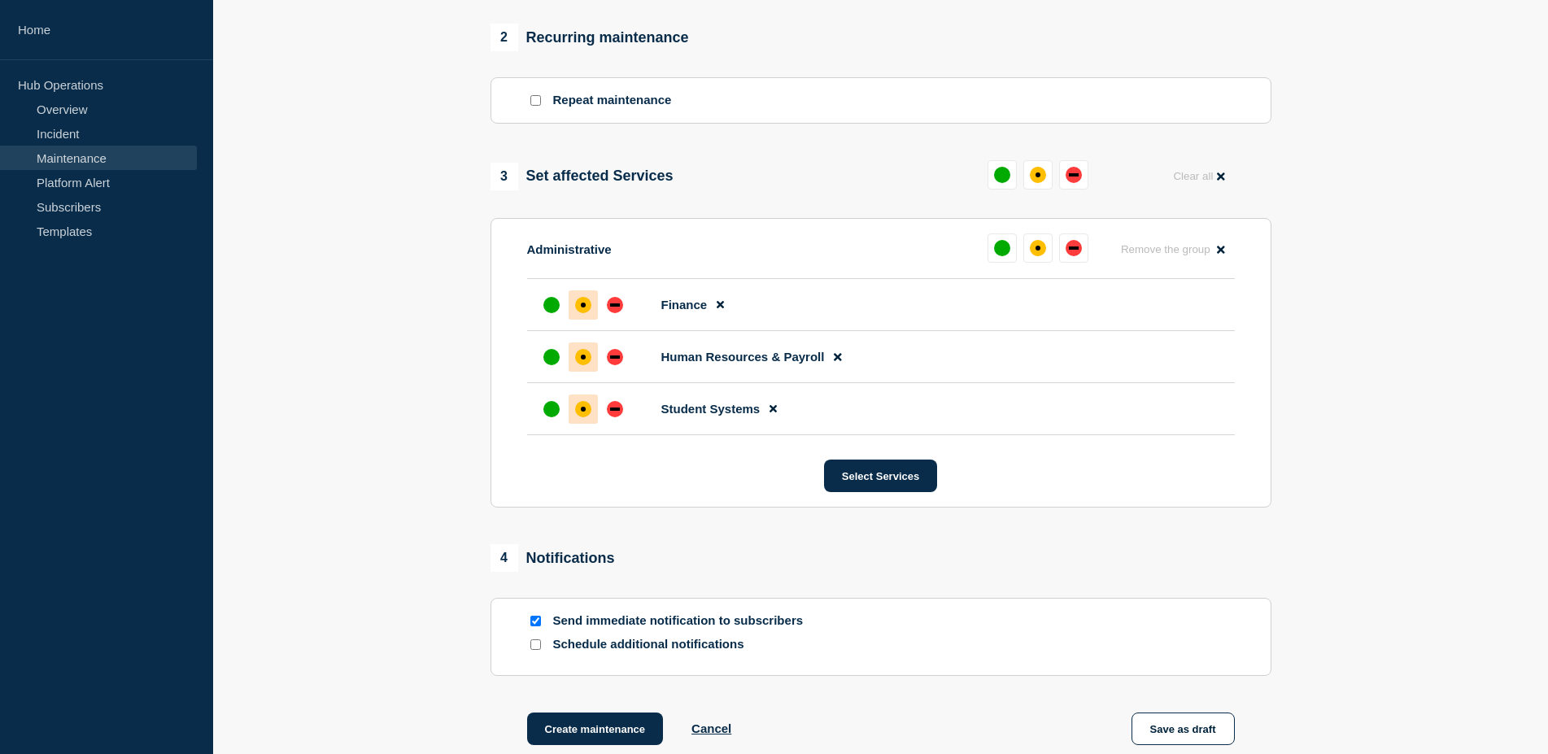
click at [583, 412] on div "affected" at bounding box center [583, 409] width 5 height 5
click at [1389, 417] on section "1 Provide details Title (required) [Maintenance] Managed Services May Be Briefl…" at bounding box center [880, 127] width 1335 height 1319
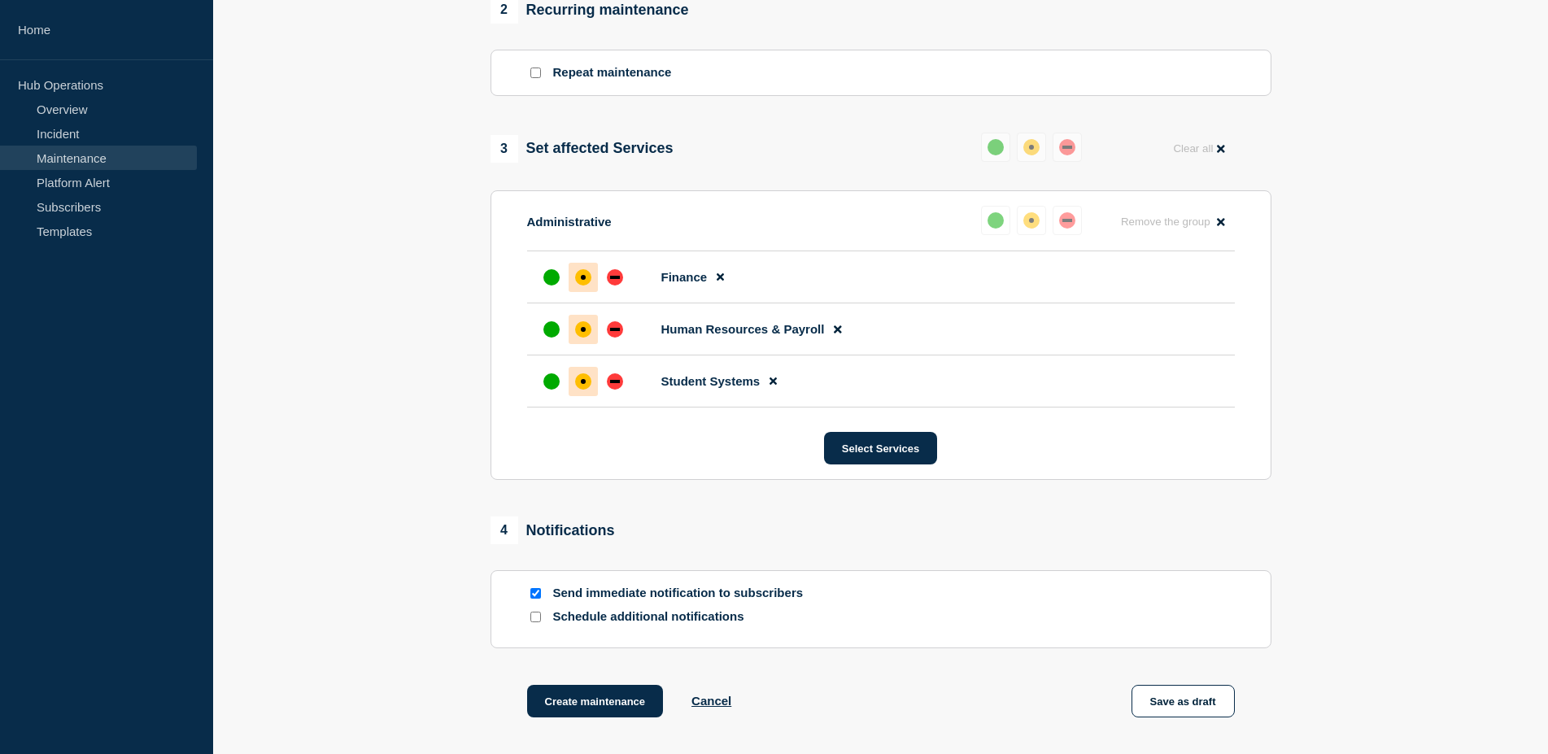
scroll to position [866, 0]
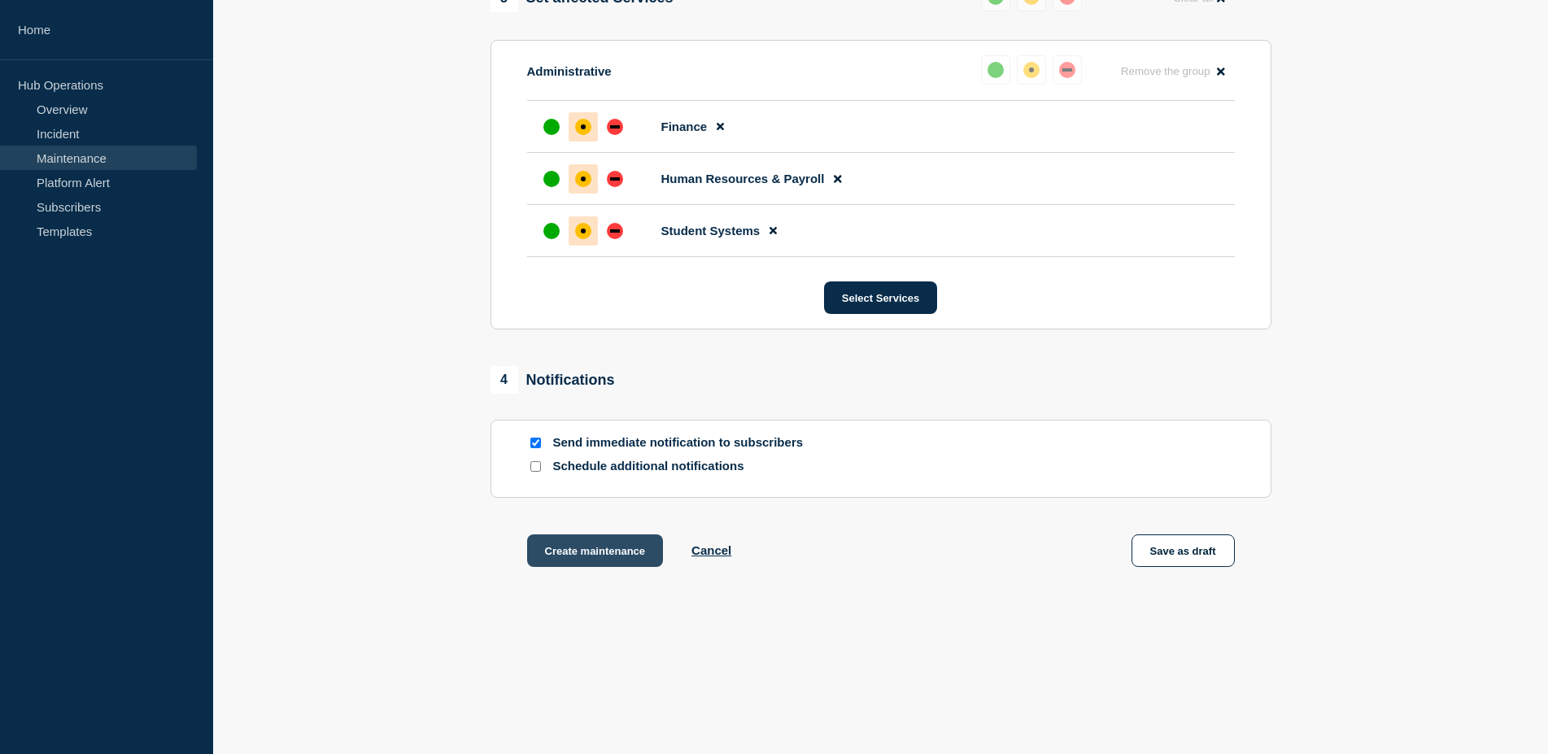
click at [587, 552] on button "Create maintenance" at bounding box center [595, 551] width 137 height 33
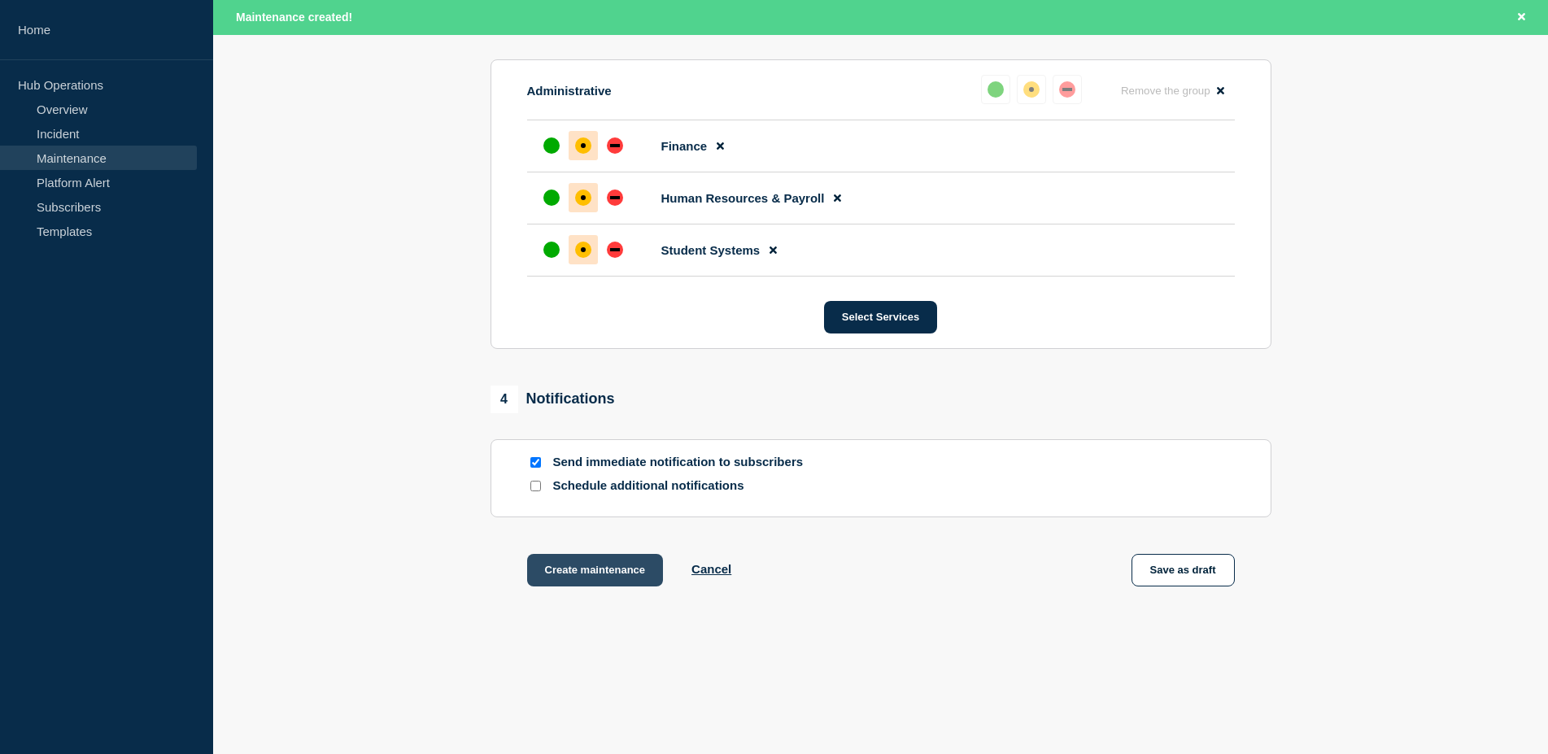
scroll to position [900, 0]
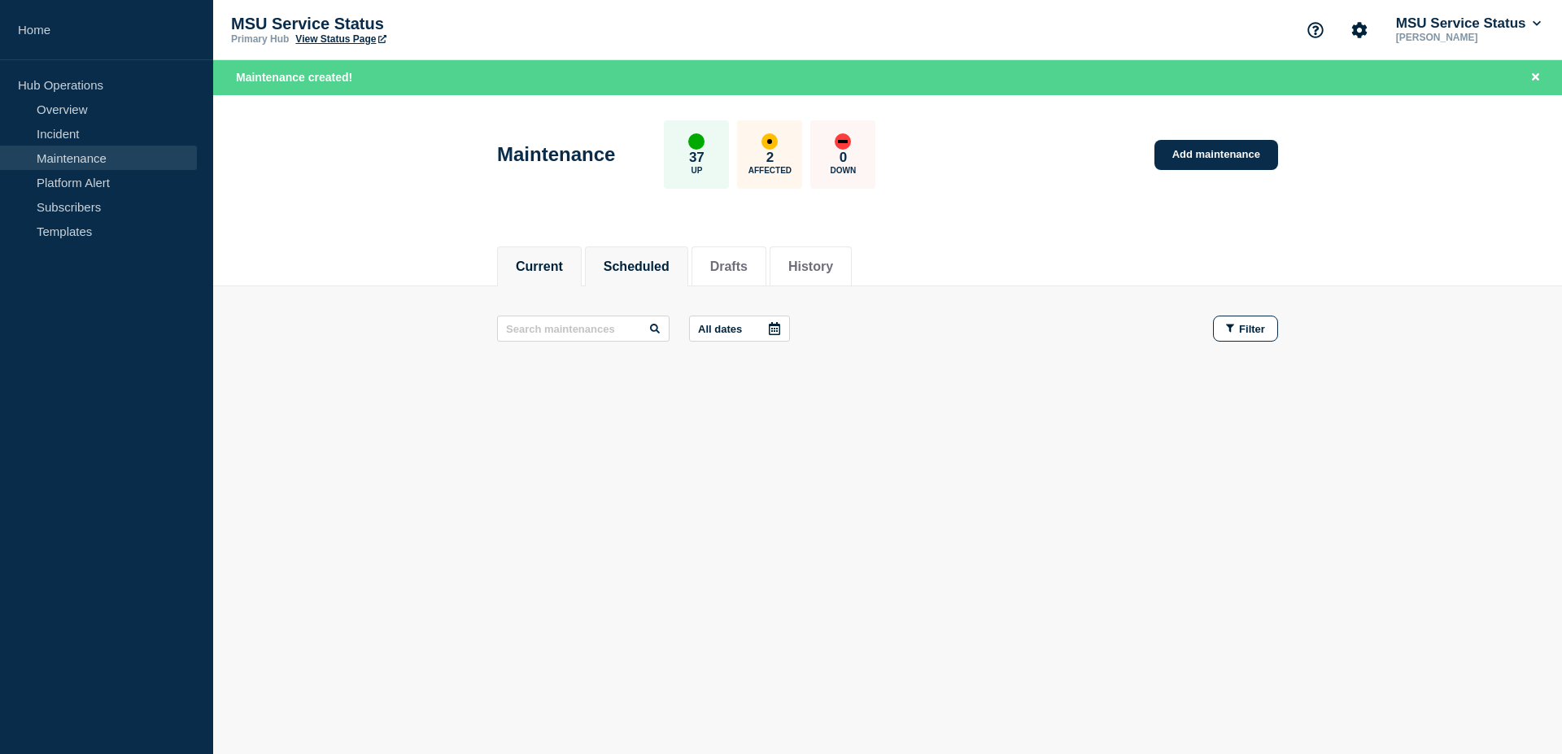
click at [631, 263] on button "Scheduled" at bounding box center [637, 267] width 66 height 15
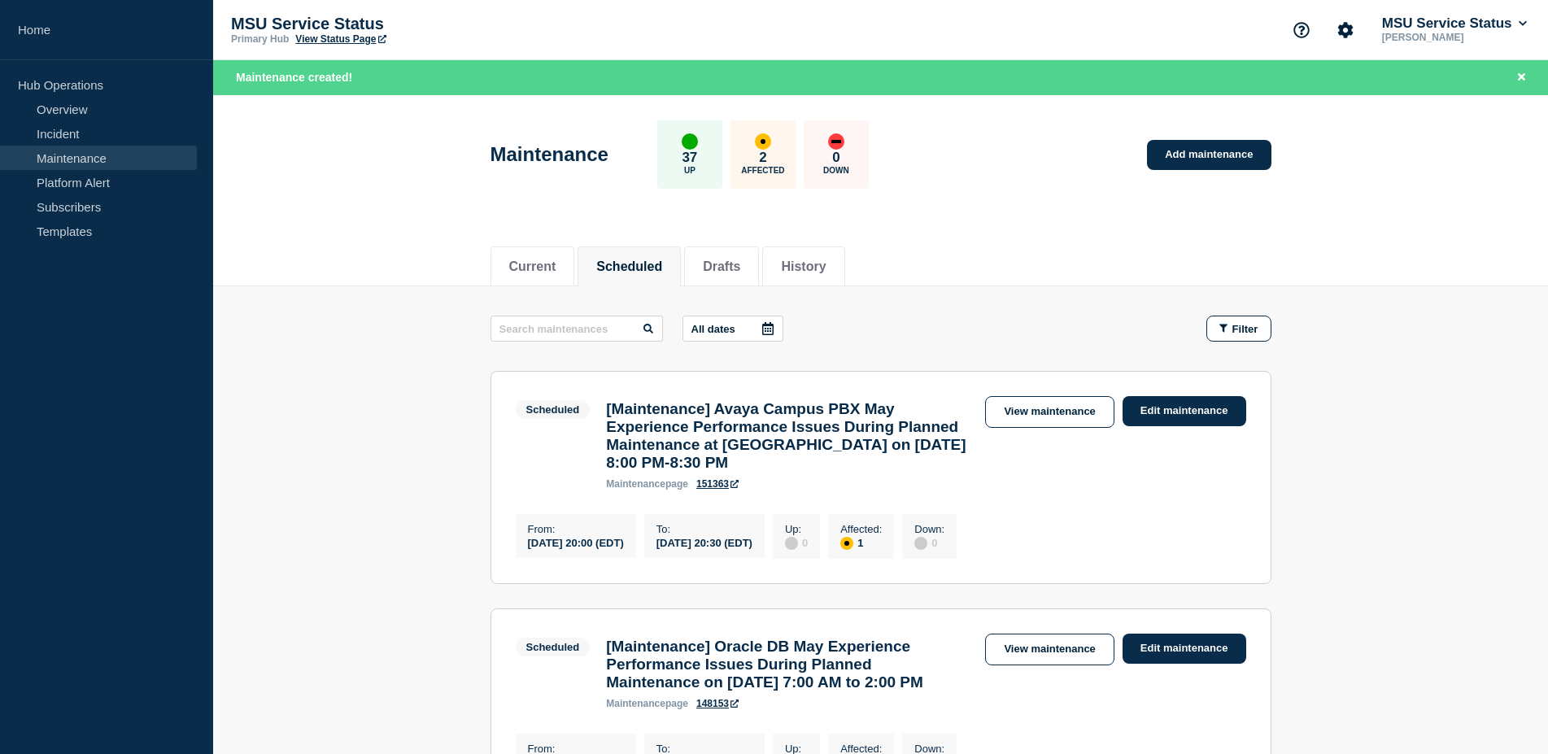
click at [692, 330] on p "All dates" at bounding box center [714, 329] width 44 height 12
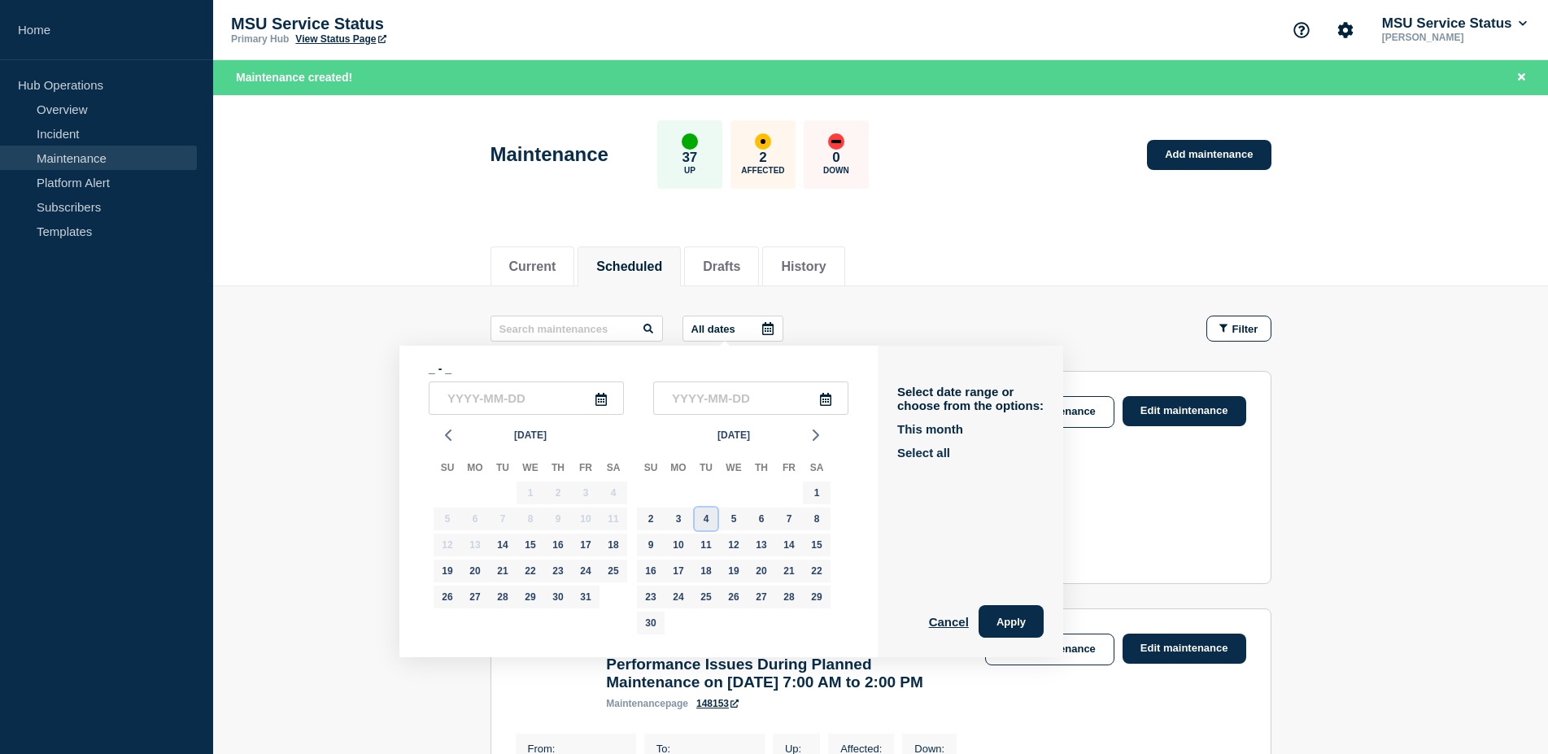
click at [710, 522] on div "4" at bounding box center [706, 519] width 23 height 23
type input "[DATE]"
click at [727, 520] on div "5" at bounding box center [734, 519] width 23 height 23
type input "[DATE]"
click at [993, 620] on button "Apply" at bounding box center [1011, 621] width 65 height 33
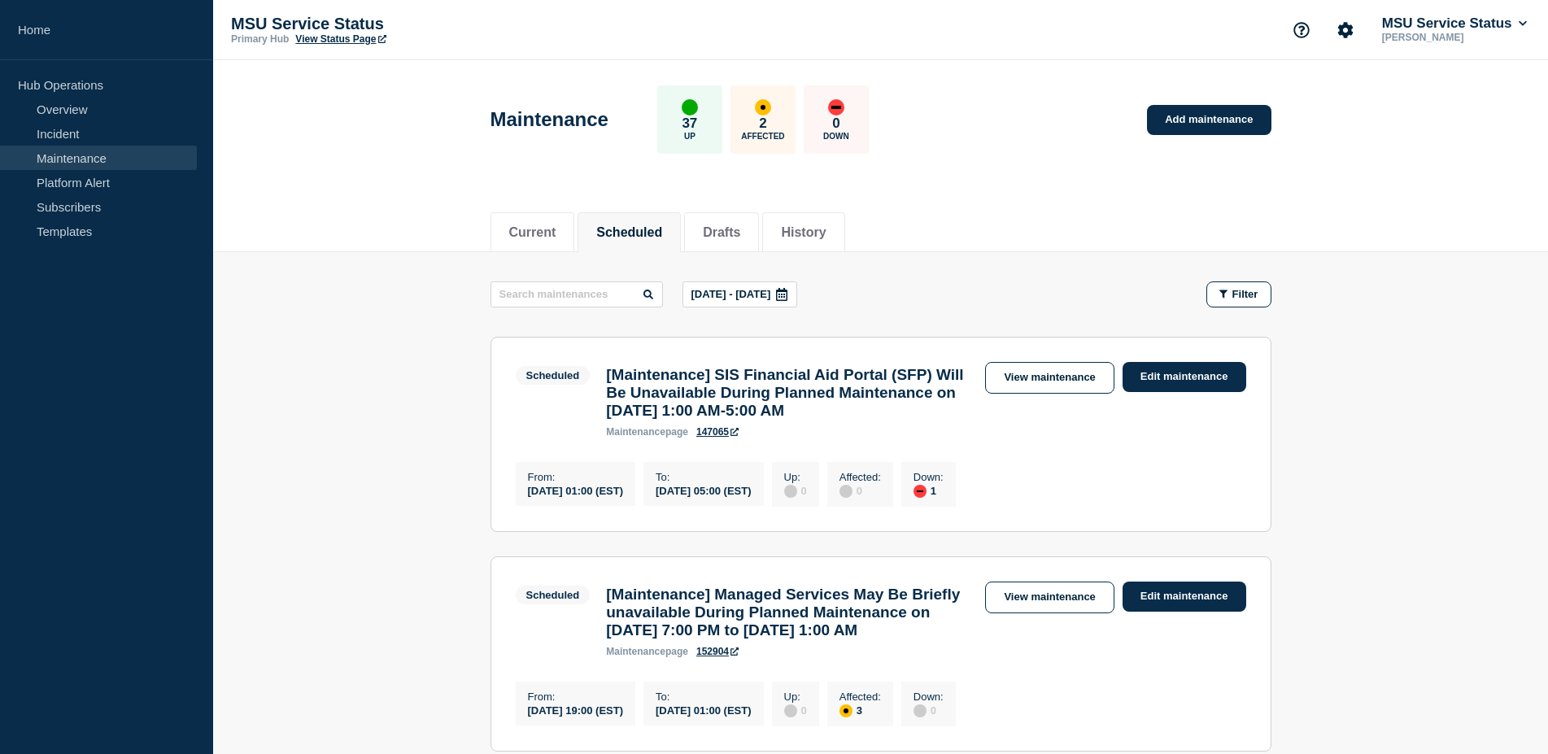
scroll to position [249, 0]
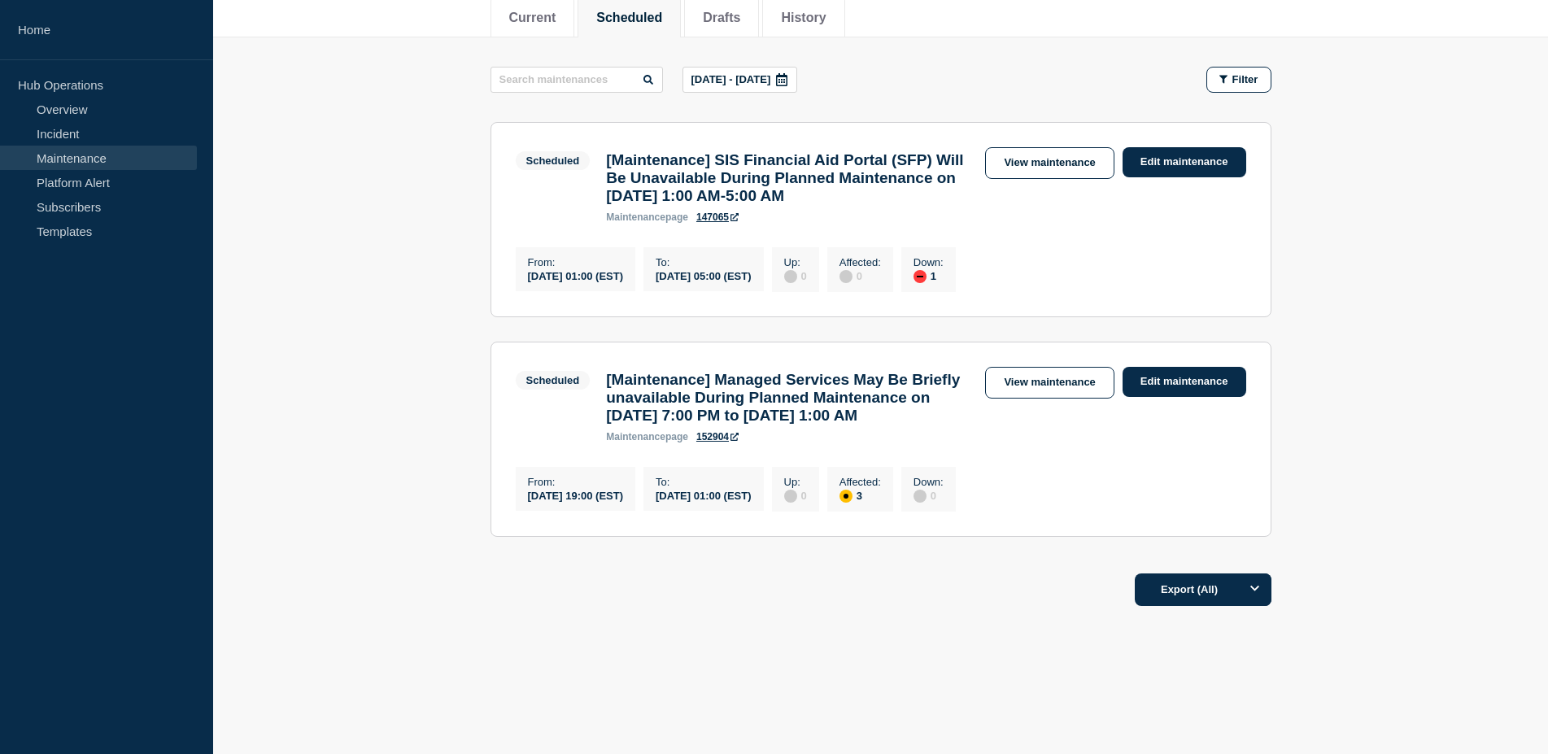
click at [716, 443] on link "152904" at bounding box center [717, 436] width 42 height 11
